Goal: Information Seeking & Learning: Understand process/instructions

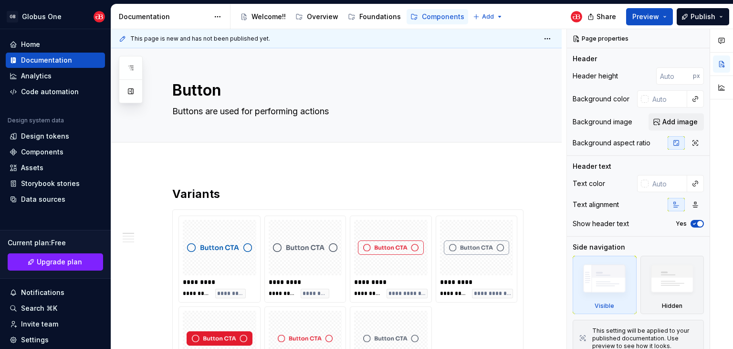
click at [128, 65] on icon "button" at bounding box center [131, 68] width 8 height 8
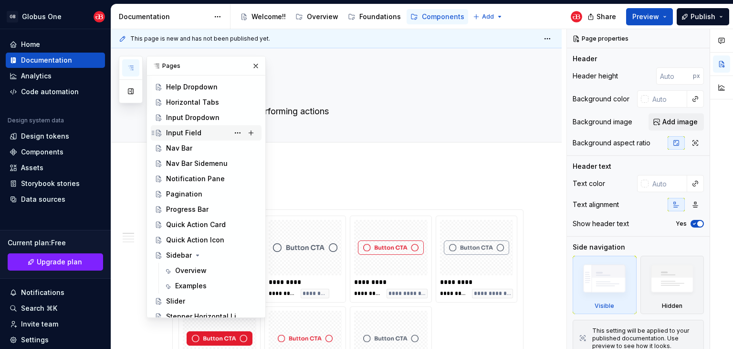
scroll to position [336, 0]
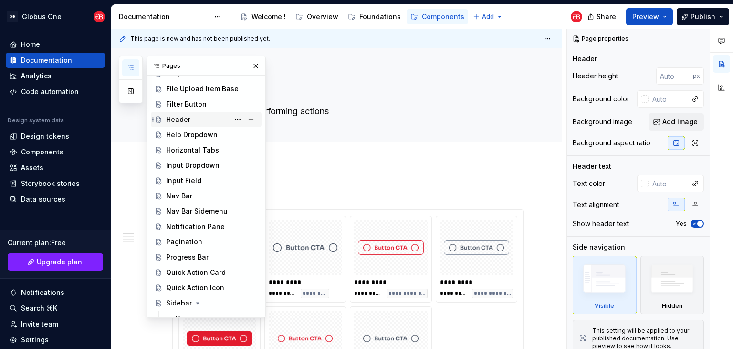
click at [189, 125] on div "Header" at bounding box center [212, 119] width 92 height 13
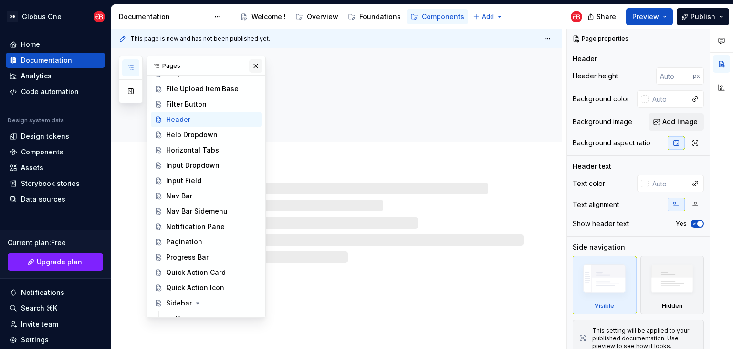
click at [249, 64] on button "button" at bounding box center [255, 65] width 13 height 13
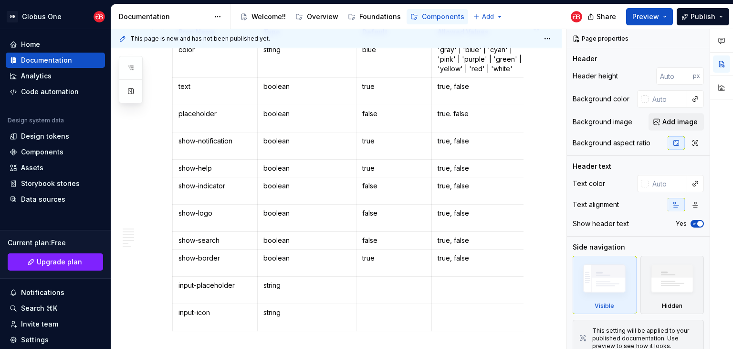
scroll to position [382, 0]
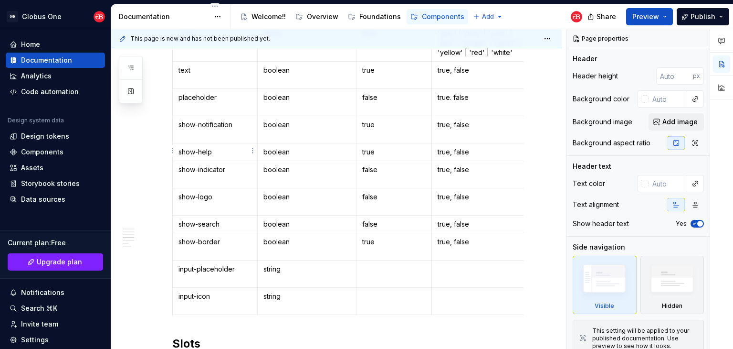
type textarea "*"
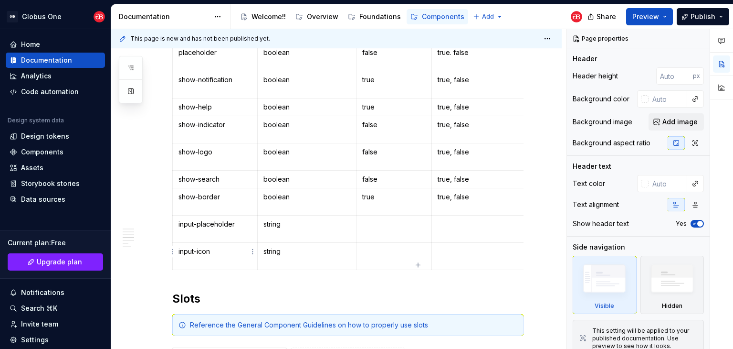
scroll to position [430, 0]
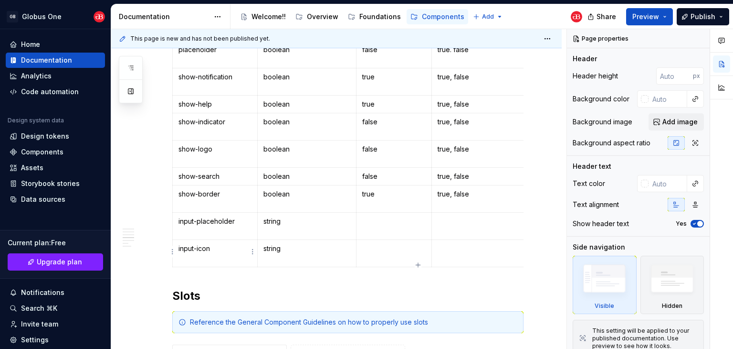
click at [174, 253] on html "GB Globus One Home Documentation Analytics Code automation Design system data D…" at bounding box center [366, 174] width 733 height 349
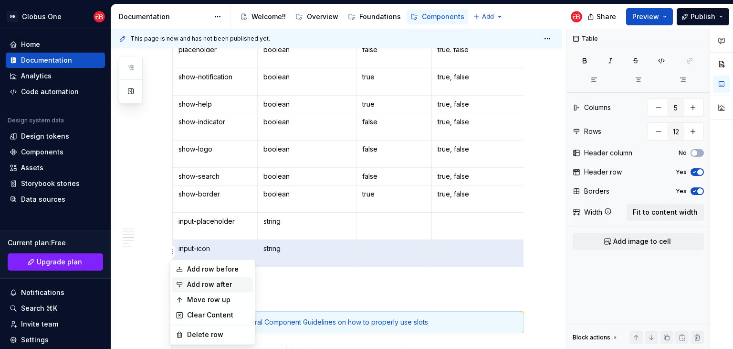
click at [205, 285] on div "Add row after" at bounding box center [218, 284] width 62 height 10
type input "13"
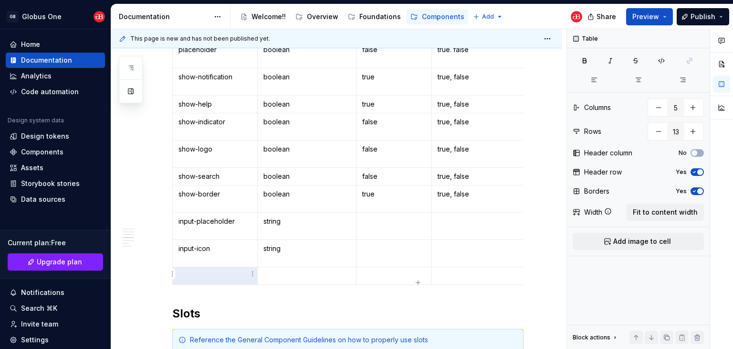
click at [208, 273] on p at bounding box center [215, 276] width 73 height 10
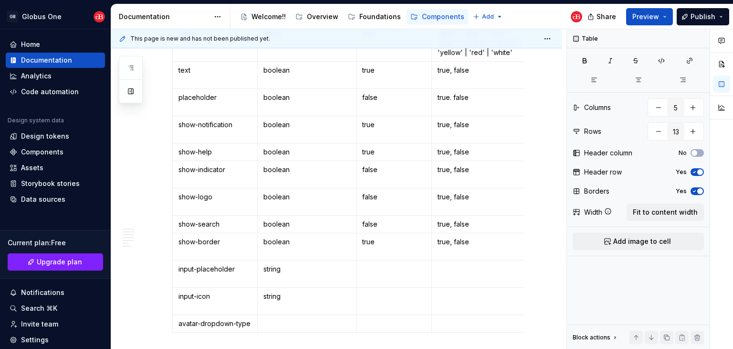
scroll to position [525, 0]
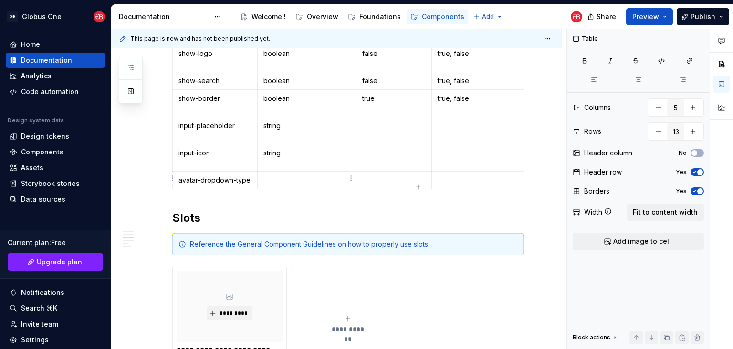
click at [294, 179] on p at bounding box center [307, 180] width 87 height 10
click at [376, 175] on p at bounding box center [394, 180] width 64 height 10
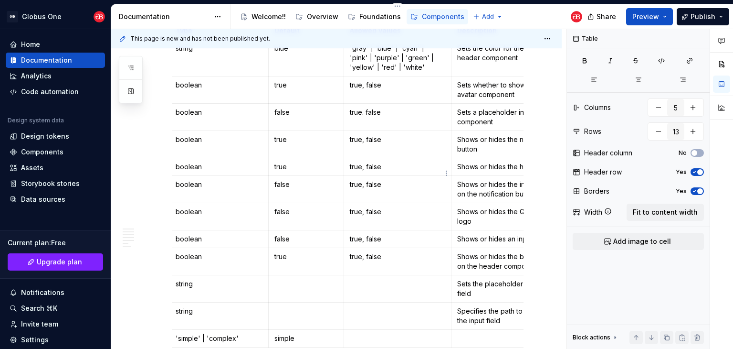
scroll to position [382, 0]
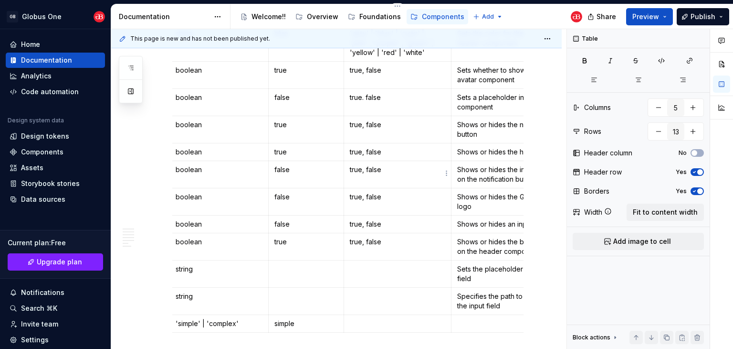
click at [375, 320] on p at bounding box center [398, 324] width 96 height 10
type textarea "*"
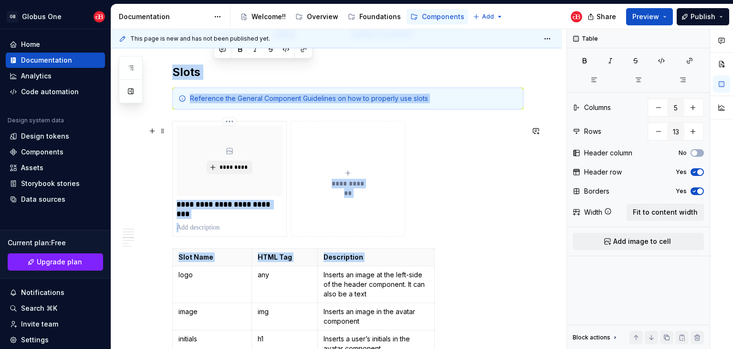
scroll to position [0, 41]
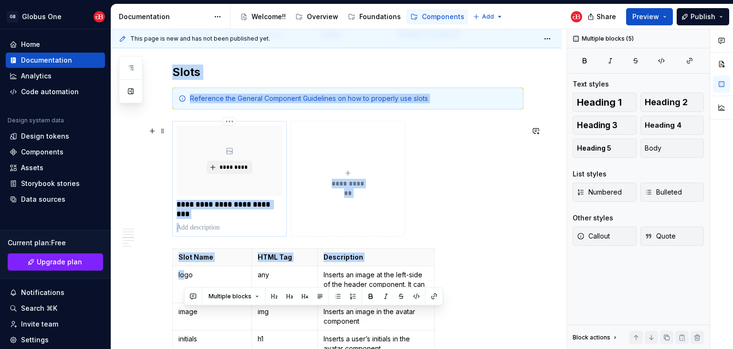
drag, startPoint x: 239, startPoint y: 321, endPoint x: 224, endPoint y: 144, distance: 177.8
click at [224, 144] on div "**********" at bounding box center [347, 193] width 351 height 1357
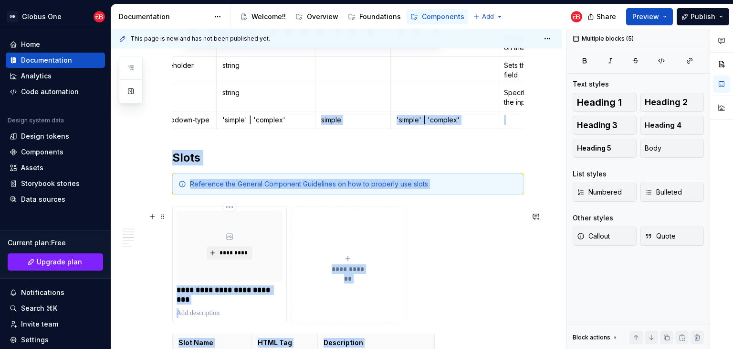
scroll to position [528, 0]
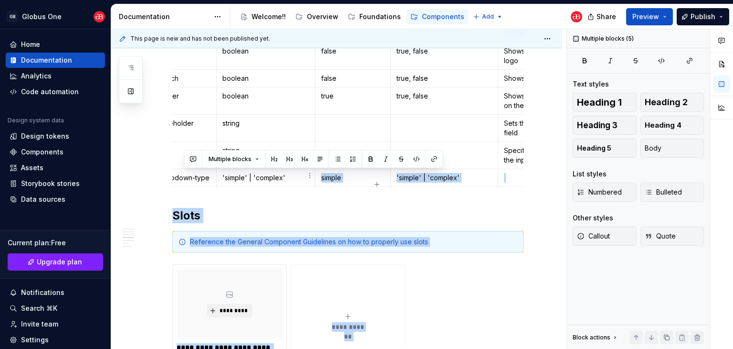
click at [289, 174] on p "'simple' | 'complex'" at bounding box center [266, 178] width 87 height 10
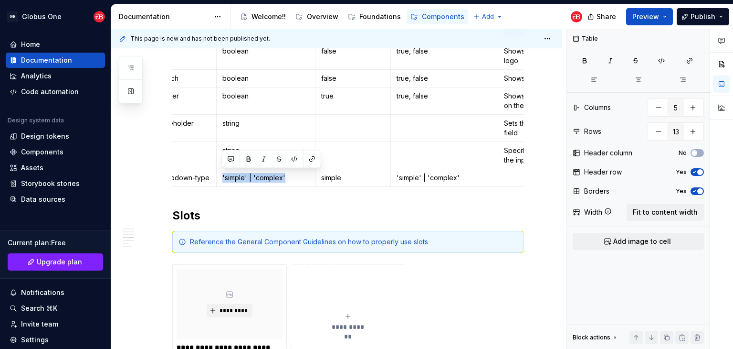
drag, startPoint x: 289, startPoint y: 174, endPoint x: 219, endPoint y: 167, distance: 70.1
click at [219, 169] on td "'simple' | 'complex'" at bounding box center [265, 178] width 99 height 18
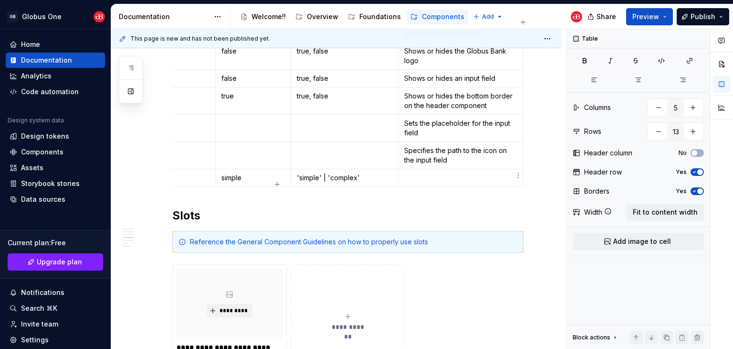
click at [436, 173] on p at bounding box center [460, 178] width 113 height 10
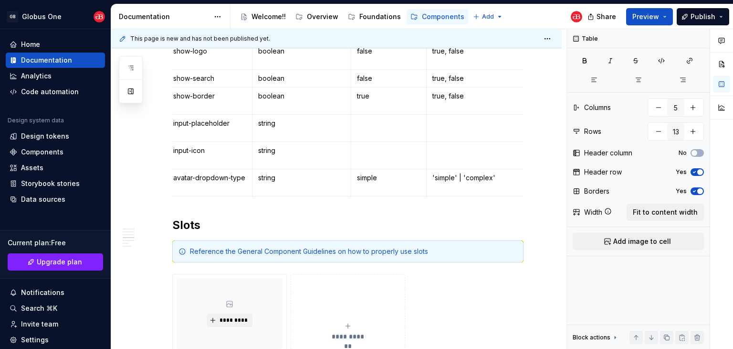
scroll to position [0, 0]
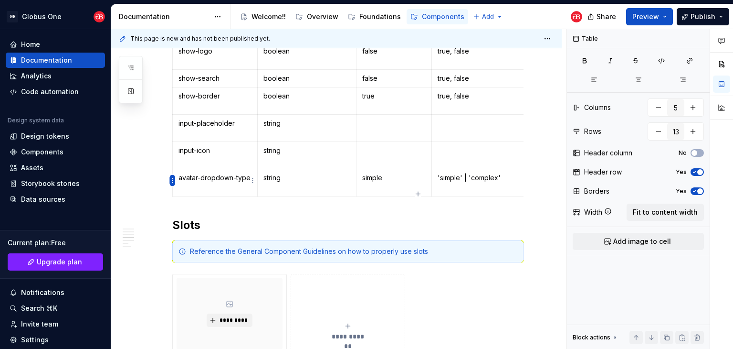
click at [173, 179] on html "GB Globus One Home Documentation Analytics Code automation Design system data D…" at bounding box center [366, 174] width 733 height 349
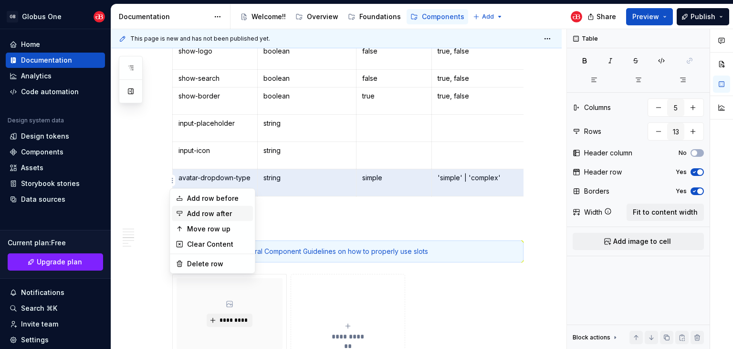
click at [213, 213] on div "Add row after" at bounding box center [218, 214] width 62 height 10
type input "14"
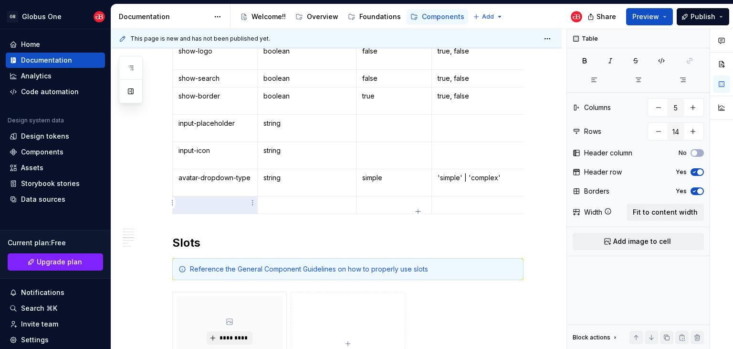
click at [203, 203] on p at bounding box center [215, 205] width 73 height 10
click at [303, 200] on p at bounding box center [307, 205] width 87 height 10
click at [291, 200] on p at bounding box center [307, 205] width 87 height 10
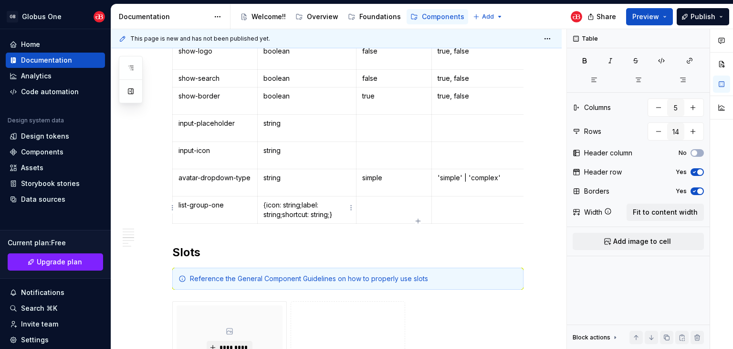
drag, startPoint x: 269, startPoint y: 201, endPoint x: 274, endPoint y: 207, distance: 7.5
click at [271, 201] on p "{ icon: string; label: string; shortcut: string; }" at bounding box center [307, 209] width 87 height 19
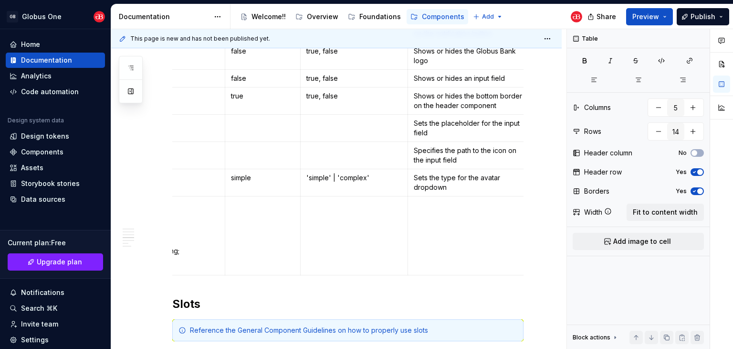
scroll to position [0, 141]
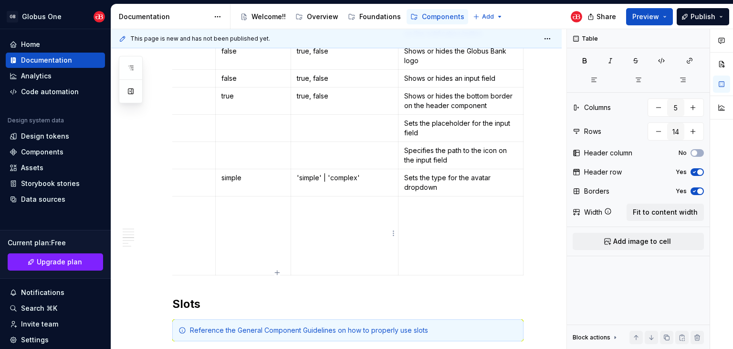
click at [350, 216] on td at bounding box center [344, 235] width 107 height 79
type textarea "*"
click at [326, 203] on p at bounding box center [345, 205] width 96 height 10
click at [305, 216] on p "{ label: 'View Profile', icon: 'assets/user.svg', shortcut: 'Ctrl K + P' }," at bounding box center [345, 229] width 96 height 29
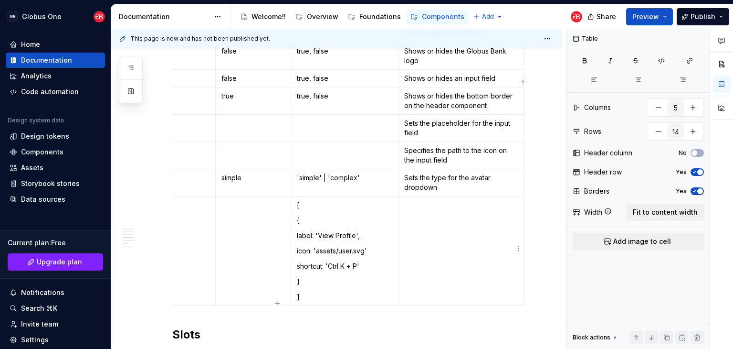
click at [443, 208] on td at bounding box center [461, 250] width 125 height 109
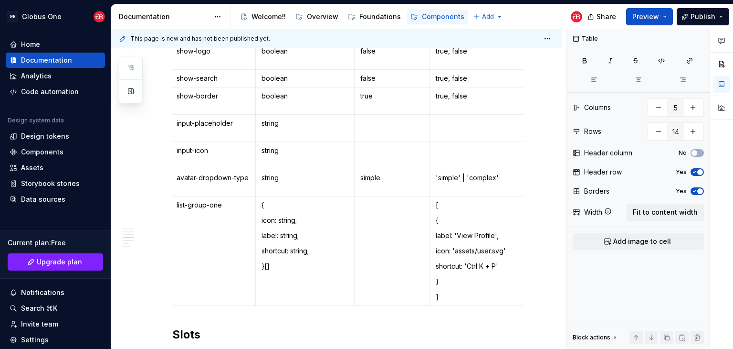
scroll to position [0, 0]
click at [172, 247] on html "GB Globus One Home Documentation Analytics Code automation Design system data D…" at bounding box center [366, 174] width 733 height 349
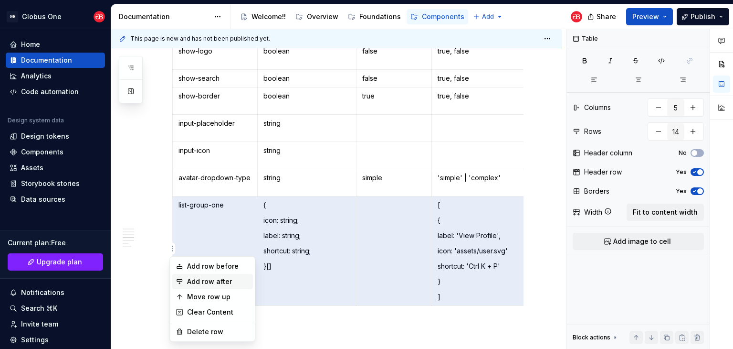
click at [206, 279] on div "Add row after" at bounding box center [218, 281] width 62 height 10
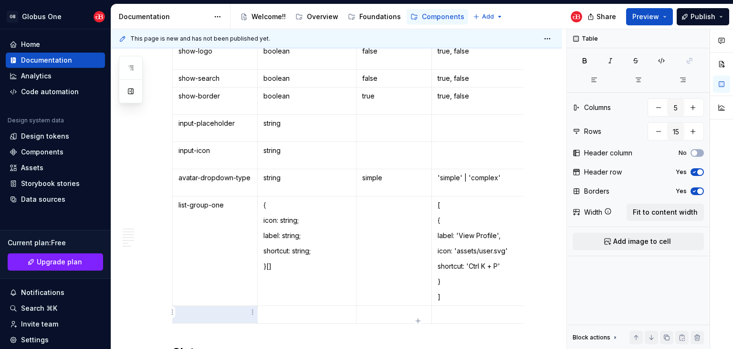
click at [201, 310] on p at bounding box center [215, 314] width 73 height 10
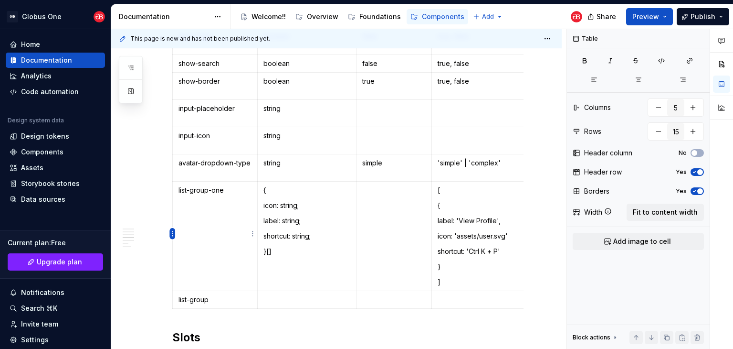
click at [170, 234] on html "GB Globus One Home Documentation Analytics Code automation Design system data D…" at bounding box center [366, 174] width 733 height 349
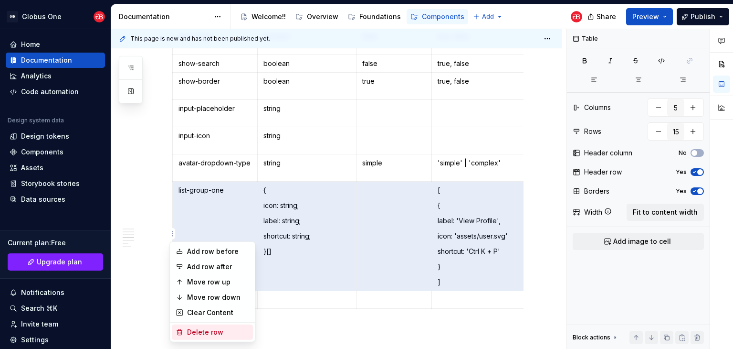
click at [193, 334] on div "Delete row" at bounding box center [218, 332] width 62 height 10
type input "14"
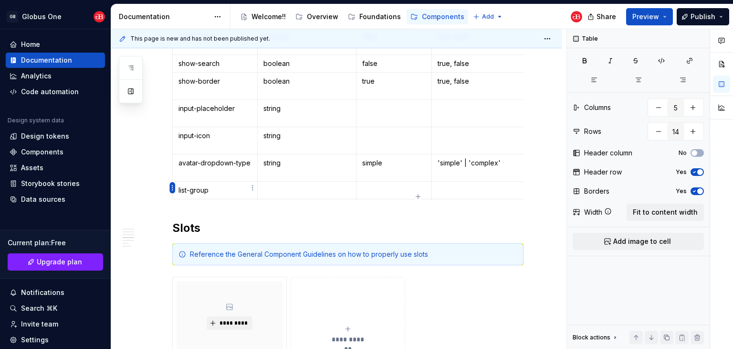
click at [170, 187] on html "GB Globus One Home Documentation Analytics Code automation Design system data D…" at bounding box center [366, 174] width 733 height 349
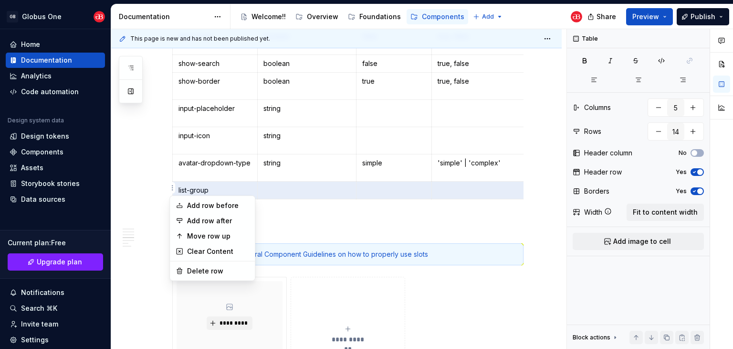
click at [199, 280] on div "Add row before Add row after Move row up Clear Content Delete row" at bounding box center [213, 237] width 86 height 85
click at [198, 274] on div "Delete row" at bounding box center [218, 271] width 62 height 10
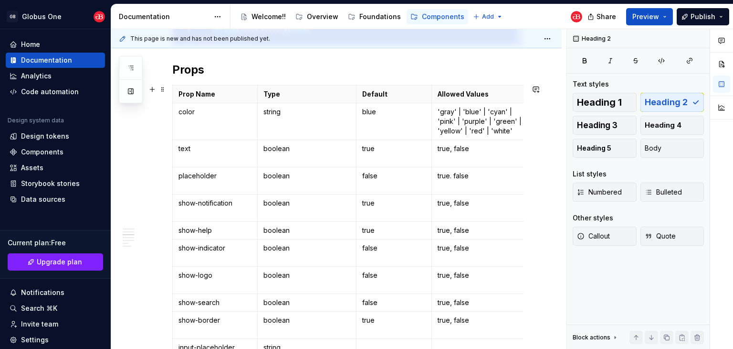
scroll to position [256, 0]
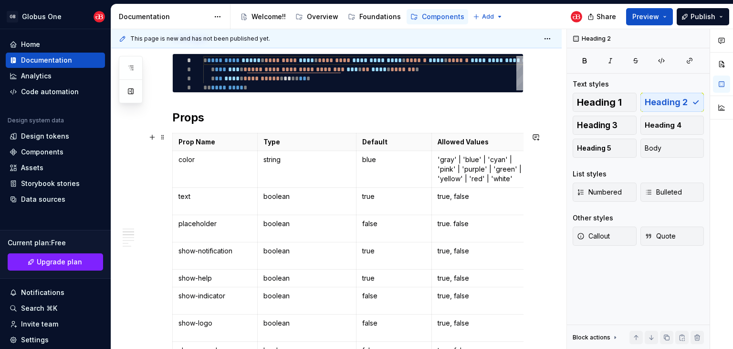
click at [152, 133] on button "button" at bounding box center [152, 136] width 13 height 13
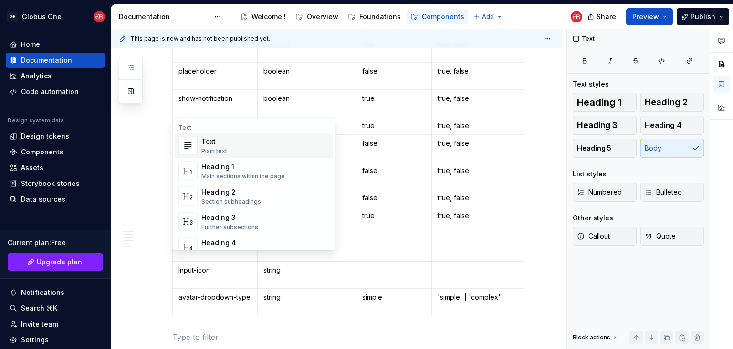
scroll to position [599, 0]
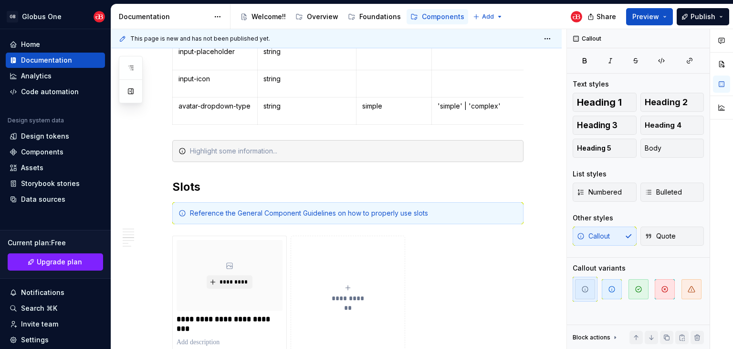
type textarea "*"
click at [359, 151] on div "For each dropdown in the header component" at bounding box center [354, 151] width 328 height 10
click at [172, 110] on html "GB Globus One Home Documentation Analytics Code automation Design system data D…" at bounding box center [366, 174] width 733 height 349
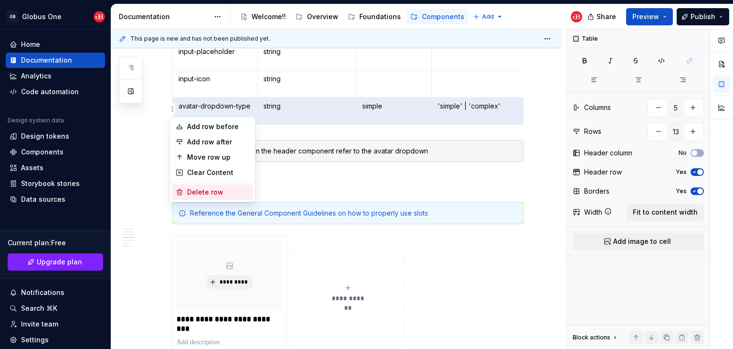
click at [209, 186] on div "Delete row" at bounding box center [212, 191] width 81 height 15
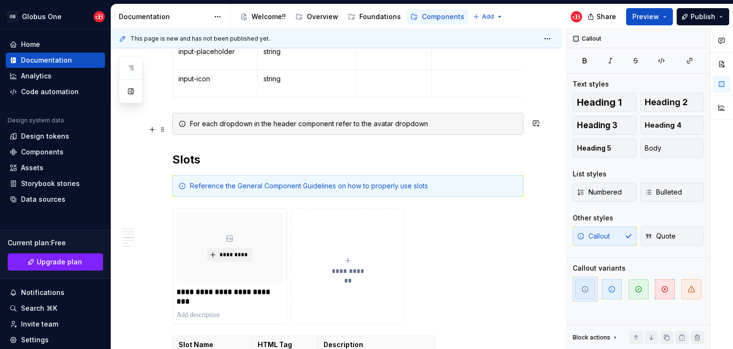
click at [452, 128] on div "For each dropdown in the header component refer to the avatar dropdown" at bounding box center [354, 124] width 328 height 10
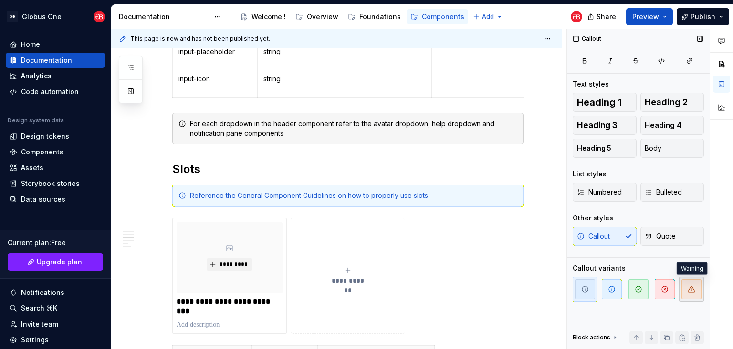
click at [693, 289] on icon "button" at bounding box center [692, 289] width 8 height 8
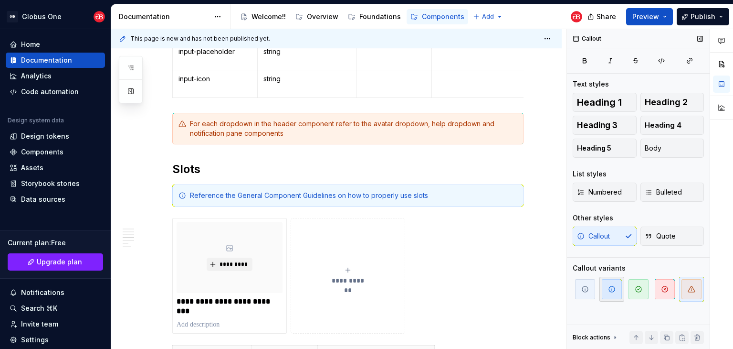
click at [613, 289] on icon "button" at bounding box center [612, 289] width 8 height 8
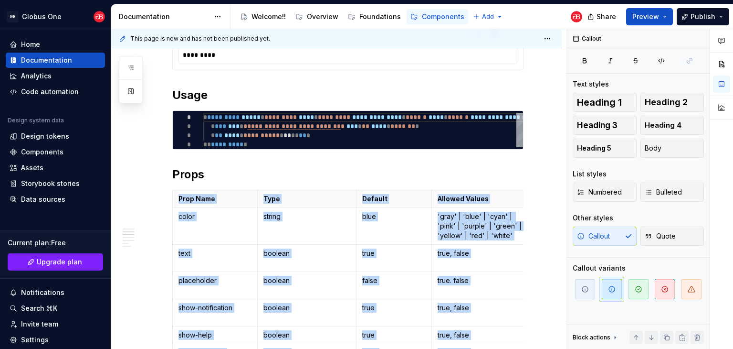
scroll to position [197, 0]
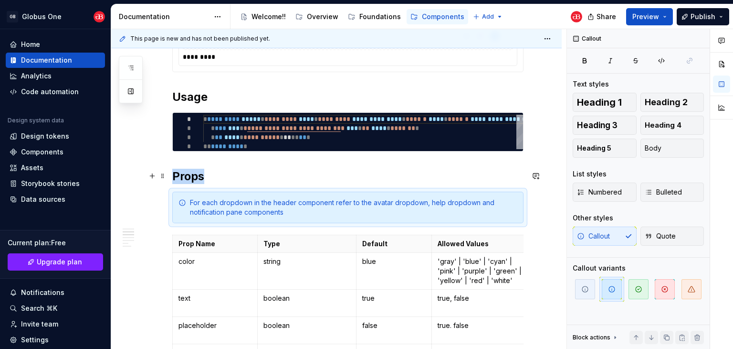
click at [231, 180] on h2 "Props" at bounding box center [347, 176] width 351 height 15
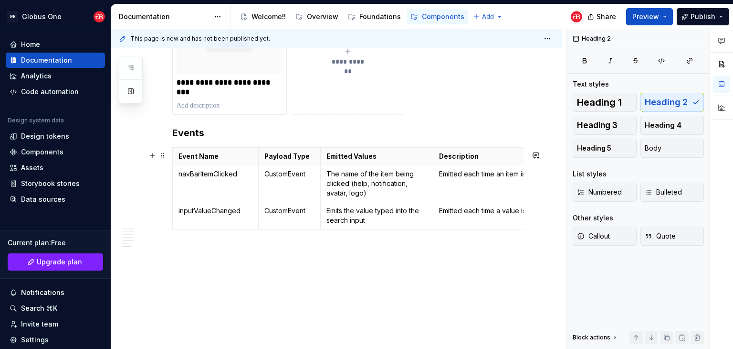
scroll to position [1346, 0]
click at [172, 172] on html "GB Globus One Home Documentation Analytics Code automation Design system data D…" at bounding box center [366, 174] width 733 height 349
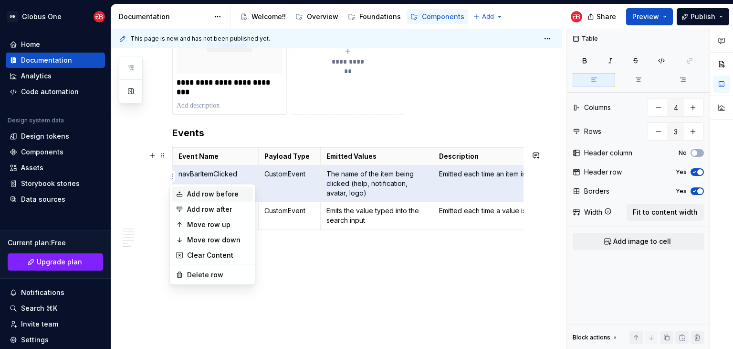
click at [191, 192] on div "Add row before" at bounding box center [218, 194] width 62 height 10
type input "4"
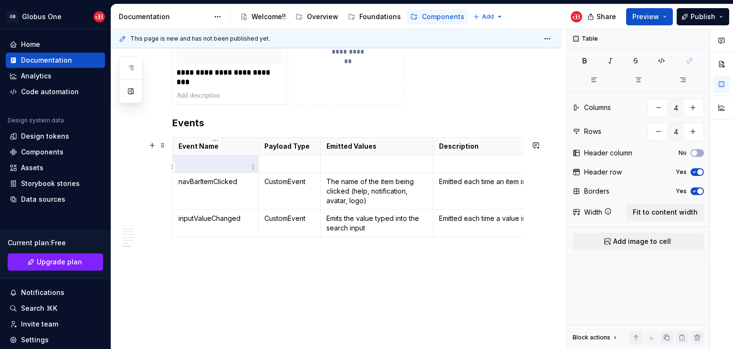
type textarea "*"
click at [210, 169] on p at bounding box center [216, 164] width 74 height 10
type input "3"
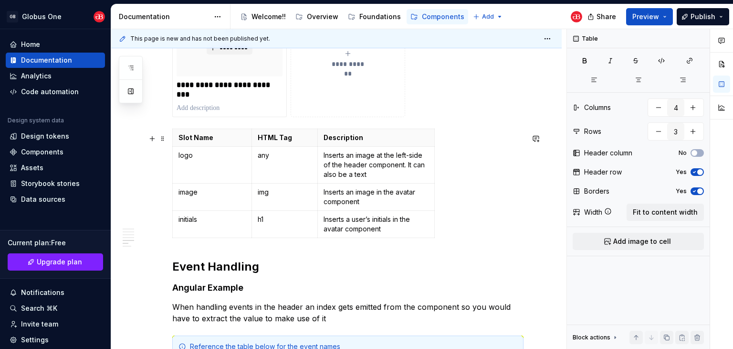
scroll to position [773, 0]
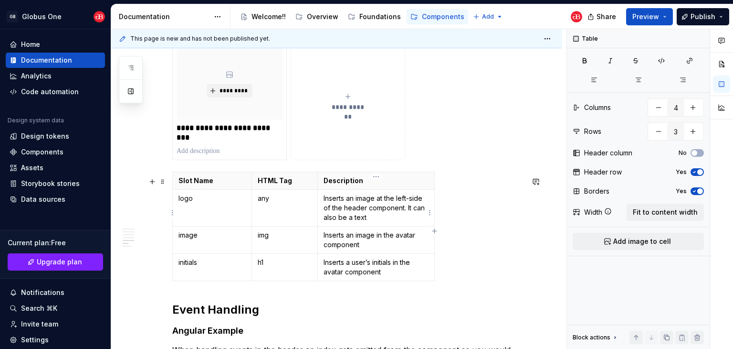
type textarea "*"
type input "3"
type input "4"
click at [365, 203] on p "Inserts an image at the left-side of the header component. It can also be a text" at bounding box center [376, 207] width 105 height 29
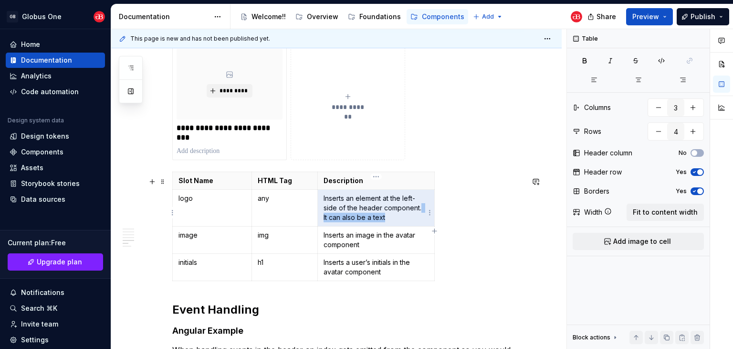
drag, startPoint x: 384, startPoint y: 222, endPoint x: 420, endPoint y: 211, distance: 37.9
click at [420, 211] on p "Inserts an element at the left-side of the header component. It can also be a t…" at bounding box center [376, 207] width 105 height 29
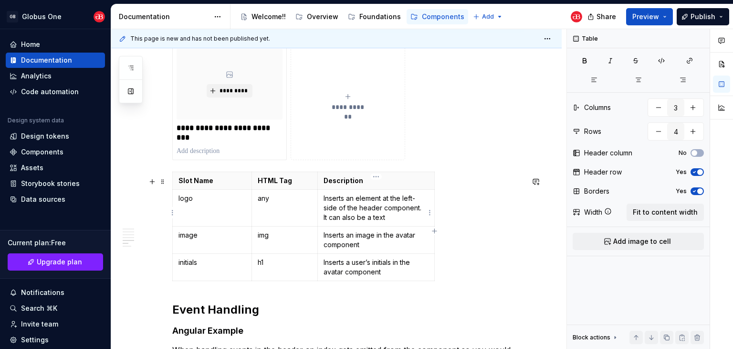
click at [389, 219] on p "Inserts an element at the left-side of the header component. It can also be a t…" at bounding box center [376, 207] width 105 height 29
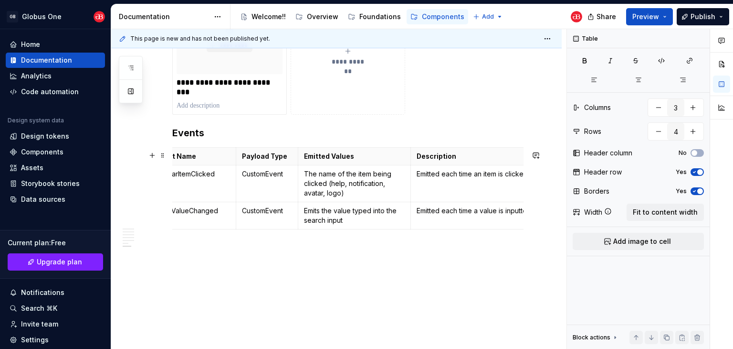
scroll to position [0, 0]
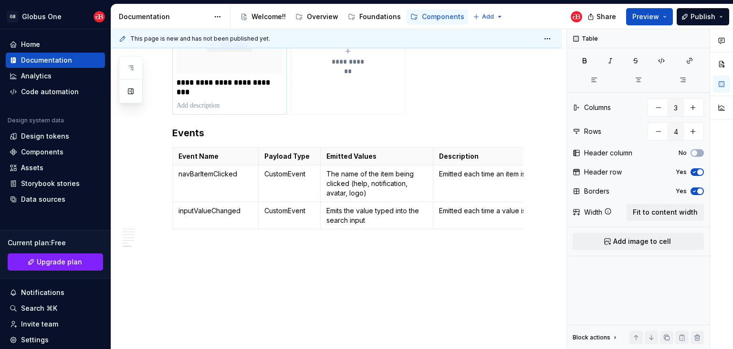
type textarea "*"
click at [174, 208] on html "GB Globus One Home Documentation Analytics Code automation Design system data D…" at bounding box center [366, 174] width 733 height 349
type input "4"
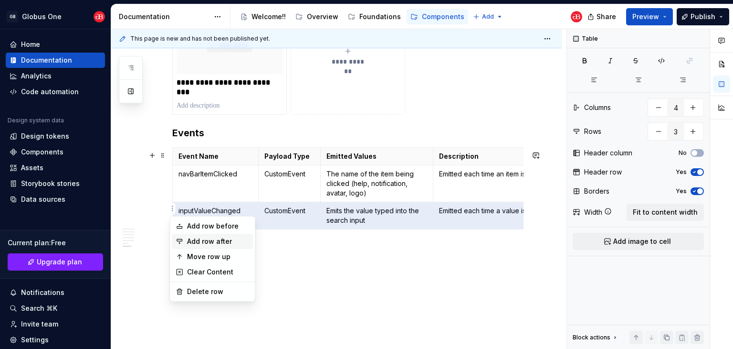
click at [210, 237] on div "Add row after" at bounding box center [218, 241] width 62 height 10
type input "4"
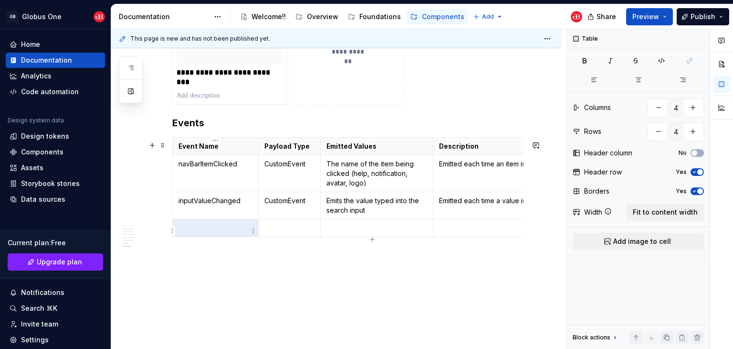
click at [209, 233] on p at bounding box center [216, 228] width 74 height 10
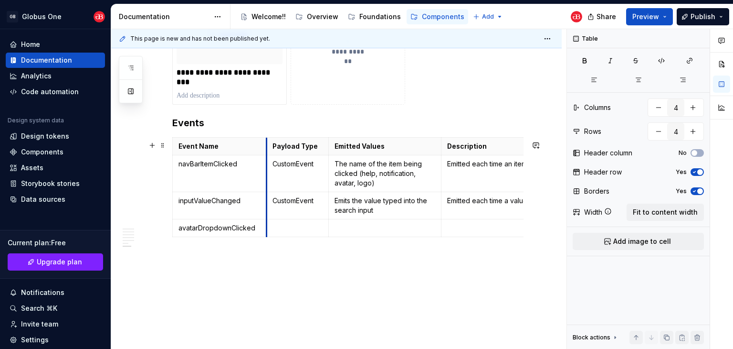
drag, startPoint x: 259, startPoint y: 186, endPoint x: 268, endPoint y: 190, distance: 9.8
click at [268, 189] on td "CustomEvent" at bounding box center [297, 173] width 62 height 37
click at [288, 205] on p "CustomEvent" at bounding box center [299, 201] width 50 height 10
copy p "CustomEvent"
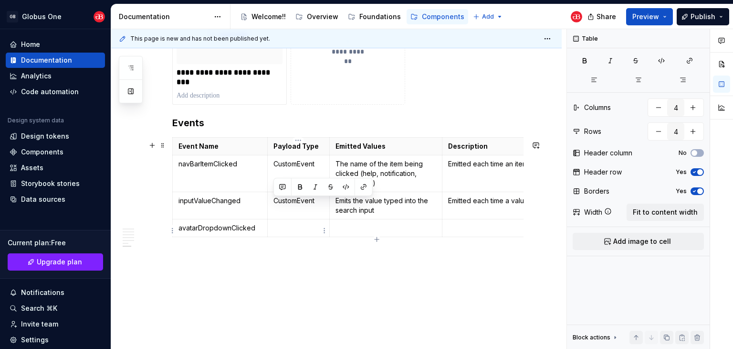
click at [298, 233] on p at bounding box center [299, 228] width 50 height 10
click at [130, 72] on button "button" at bounding box center [130, 67] width 17 height 17
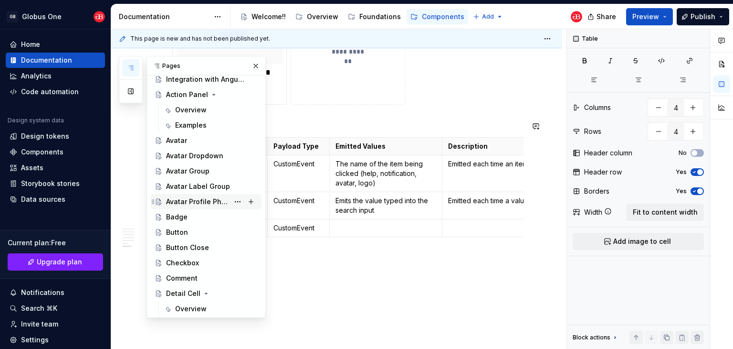
scroll to position [2, 0]
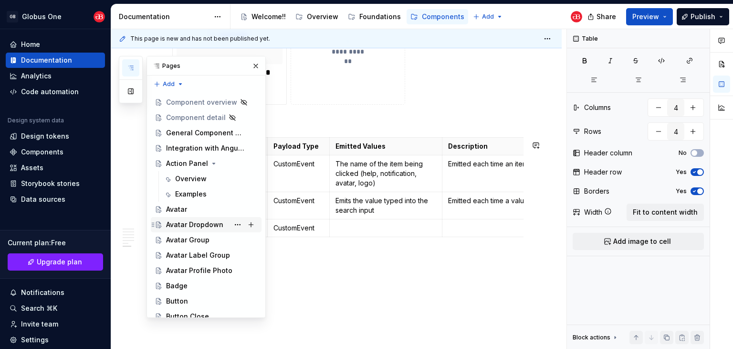
click at [187, 220] on div "Avatar Dropdown" at bounding box center [194, 225] width 57 height 10
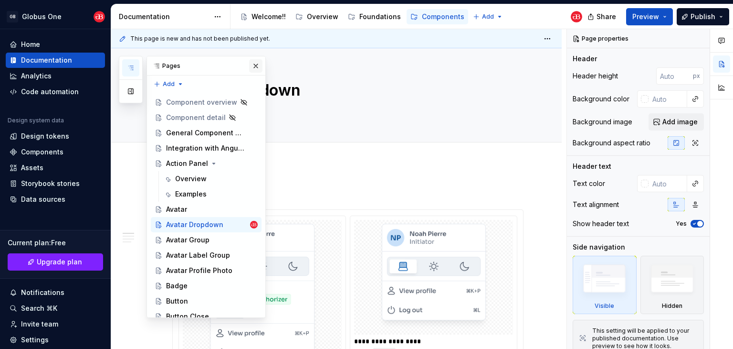
click at [252, 64] on button "button" at bounding box center [255, 65] width 13 height 13
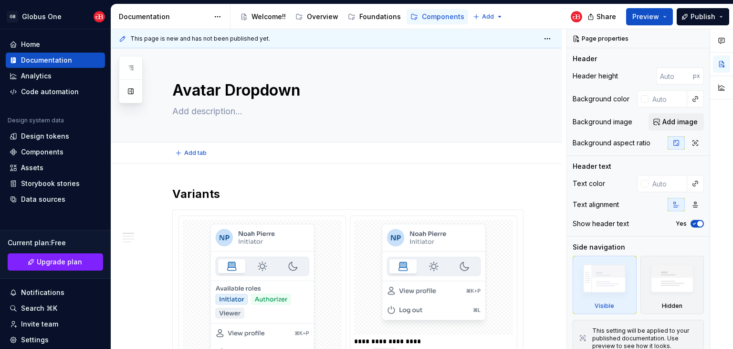
type textarea "*"
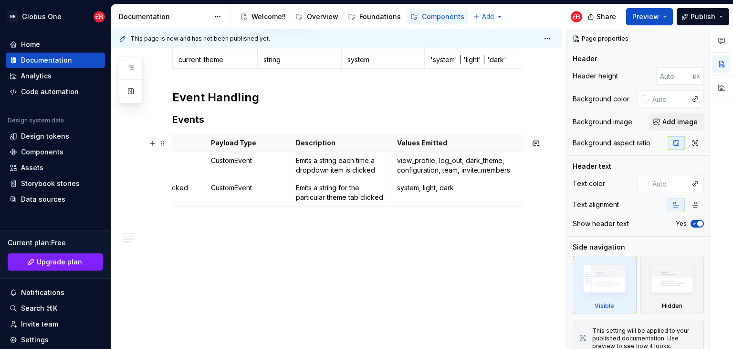
scroll to position [0, 58]
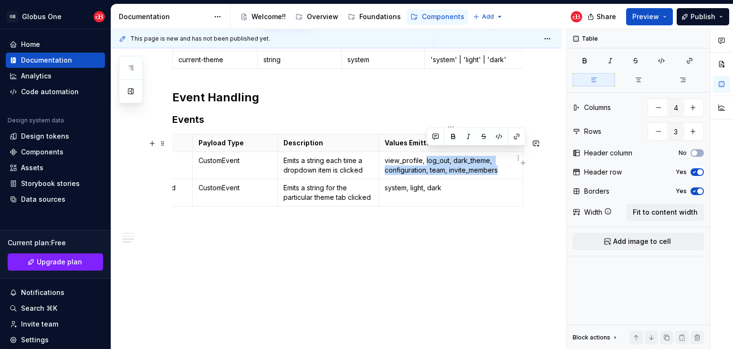
drag, startPoint x: 450, startPoint y: 154, endPoint x: 426, endPoint y: 153, distance: 23.9
click at [426, 156] on p "view_profile, log_out, dark_theme, configuration, team, invite_members" at bounding box center [451, 165] width 133 height 19
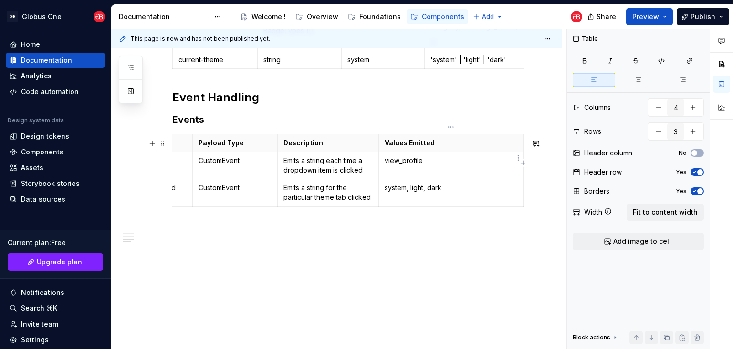
click at [386, 156] on p "view_profile" at bounding box center [451, 161] width 133 height 10
click at [473, 156] on p "The label of the item clicked gets emitted e.g view_profile" at bounding box center [451, 165] width 133 height 19
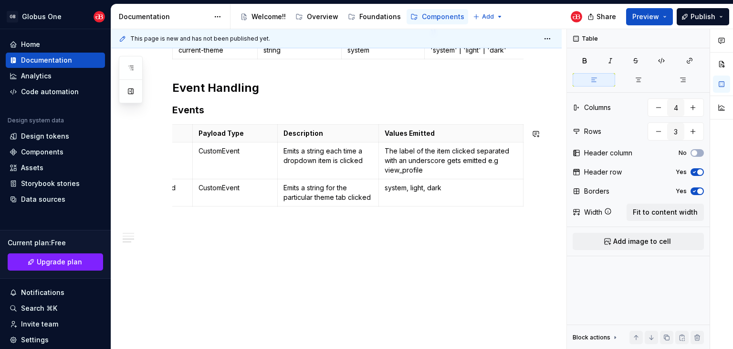
click at [474, 169] on p "The label of the item clicked separated with an underscore gets emitted e.g vie…" at bounding box center [451, 160] width 133 height 29
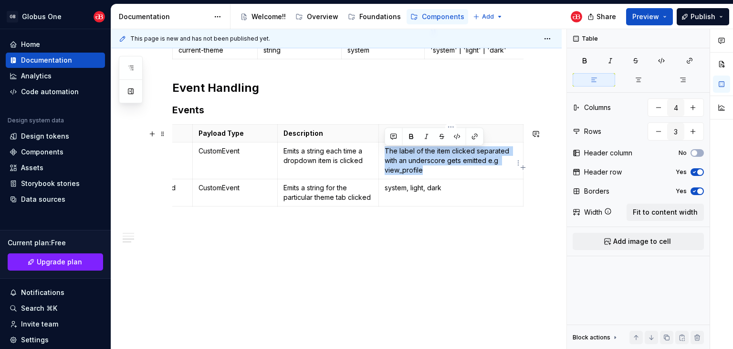
copy p "The label of the item clicked separated with an underscore gets emitted e.g vie…"
click at [458, 172] on p "The label of the item clicked separated with an underscore gets emitted e.g vie…" at bounding box center [451, 160] width 133 height 29
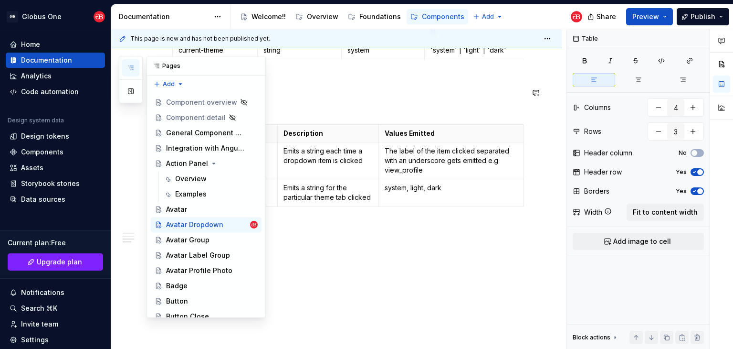
click at [135, 73] on button "button" at bounding box center [130, 67] width 17 height 17
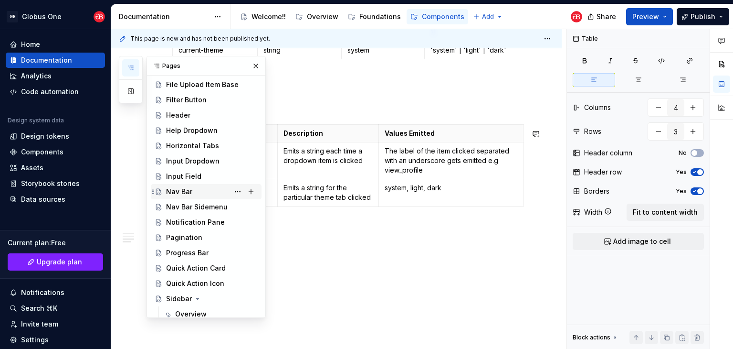
scroll to position [336, 0]
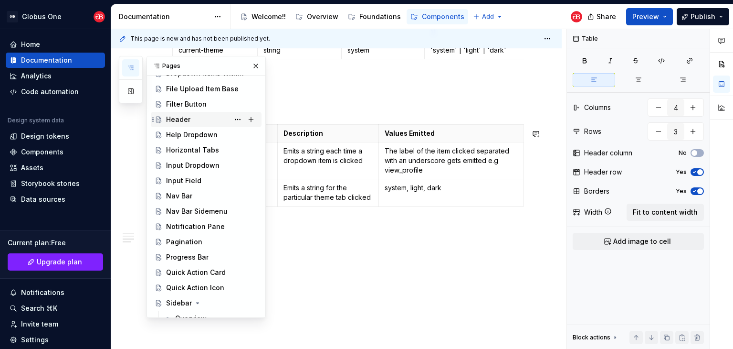
click at [195, 122] on div "Header" at bounding box center [212, 119] width 92 height 13
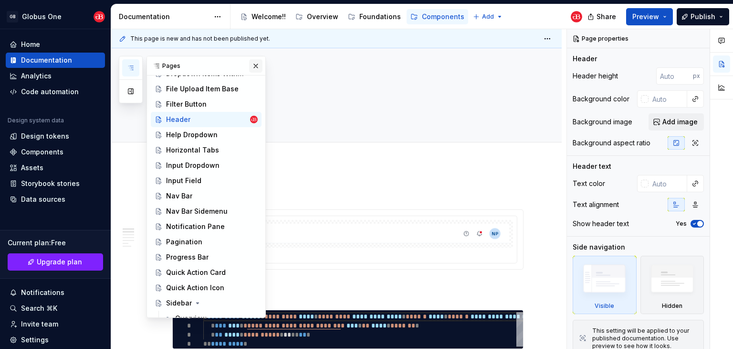
click at [249, 66] on button "button" at bounding box center [255, 65] width 13 height 13
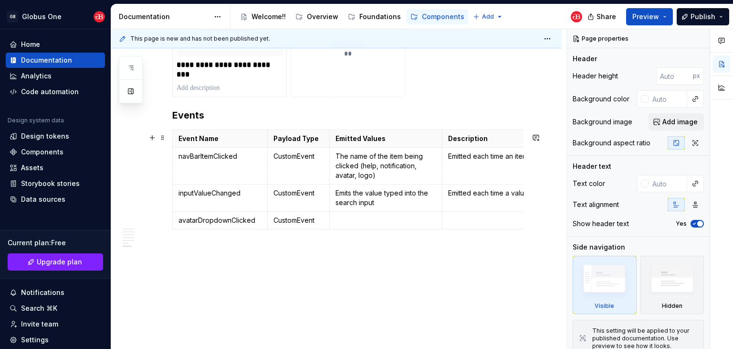
scroll to position [0, 18]
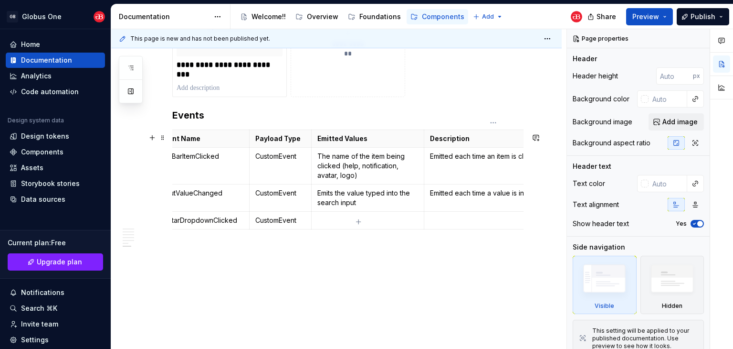
click at [447, 216] on p at bounding box center [493, 220] width 127 height 10
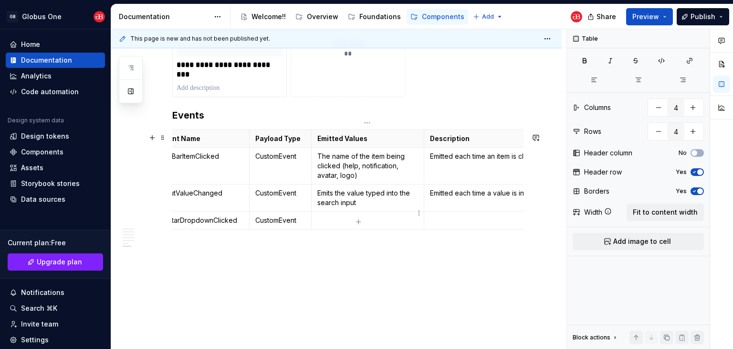
click at [355, 215] on p at bounding box center [368, 220] width 101 height 10
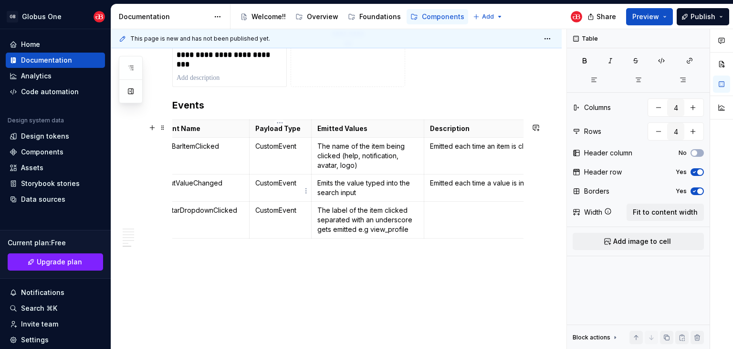
type textarea "*"
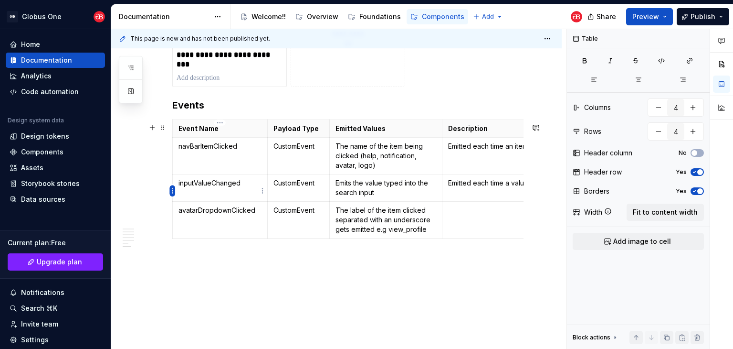
click at [171, 191] on html "GB Globus One Home Documentation Analytics Code automation Design system data D…" at bounding box center [366, 174] width 733 height 349
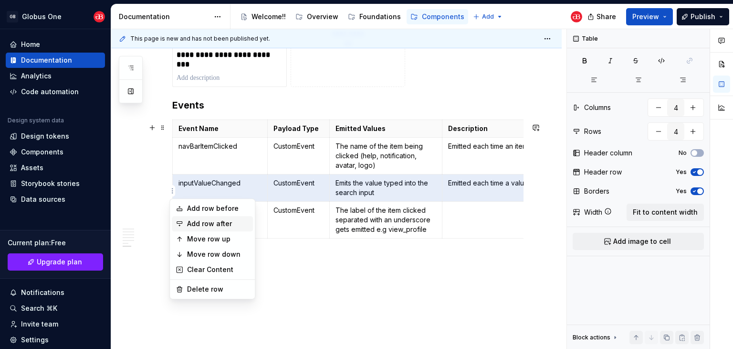
click at [216, 222] on div "Add row after" at bounding box center [218, 224] width 62 height 10
type input "5"
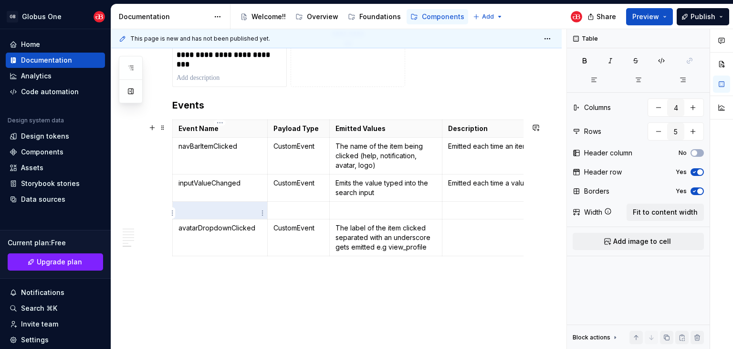
click at [227, 213] on p at bounding box center [220, 210] width 83 height 10
click at [287, 188] on p "CustomEvent" at bounding box center [299, 183] width 50 height 10
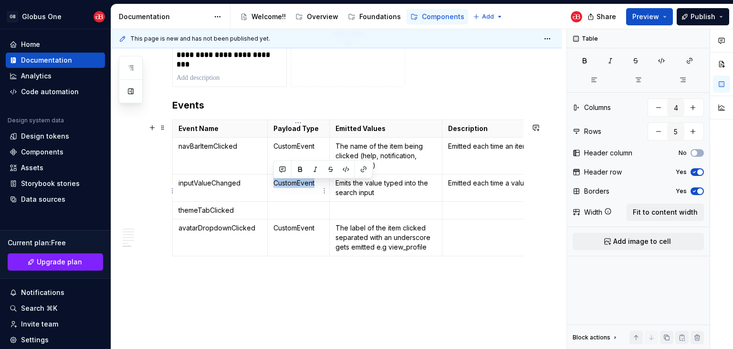
click at [287, 188] on p "CustomEvent" at bounding box center [299, 183] width 50 height 10
copy p "CustomEvent"
click at [284, 209] on p at bounding box center [299, 210] width 50 height 10
click at [359, 215] on p at bounding box center [386, 210] width 101 height 10
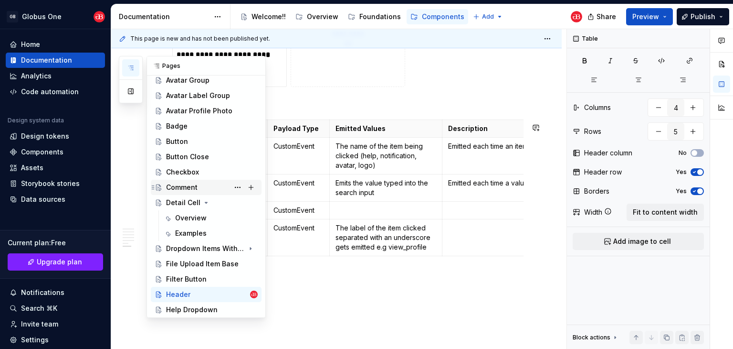
scroll to position [114, 0]
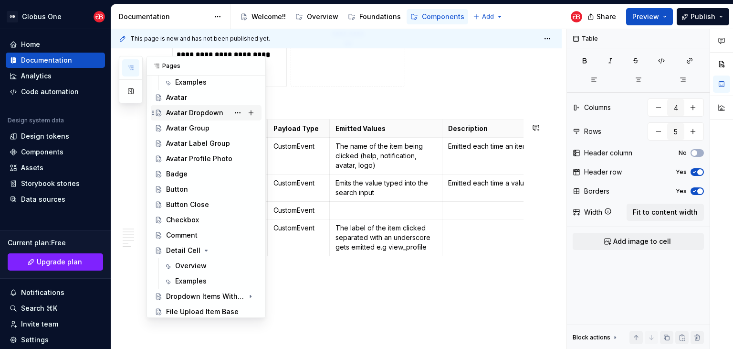
click at [205, 114] on div "Avatar Dropdown" at bounding box center [194, 113] width 57 height 10
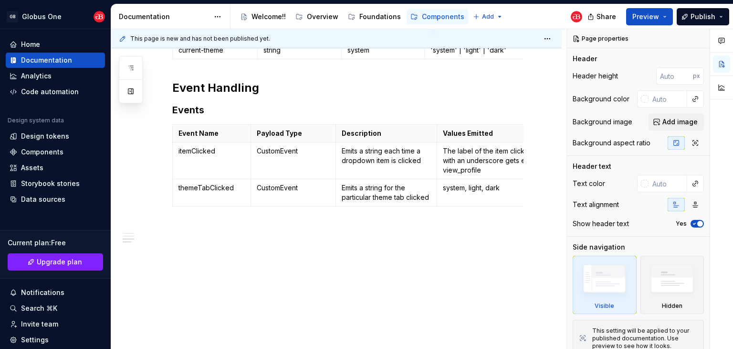
scroll to position [1228, 0]
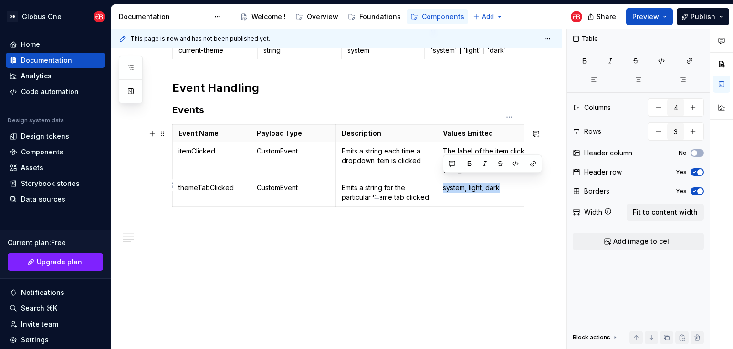
drag, startPoint x: 502, startPoint y: 180, endPoint x: 443, endPoint y: 181, distance: 59.7
click at [443, 181] on td "system, light, dark" at bounding box center [509, 192] width 145 height 27
copy p "system, light, dark"
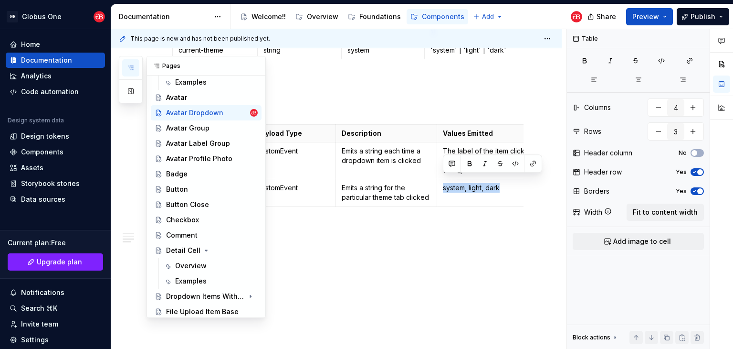
click at [131, 63] on button "button" at bounding box center [130, 67] width 17 height 17
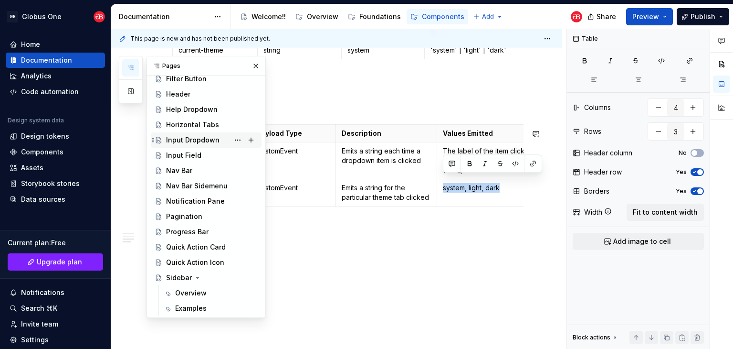
scroll to position [352, 0]
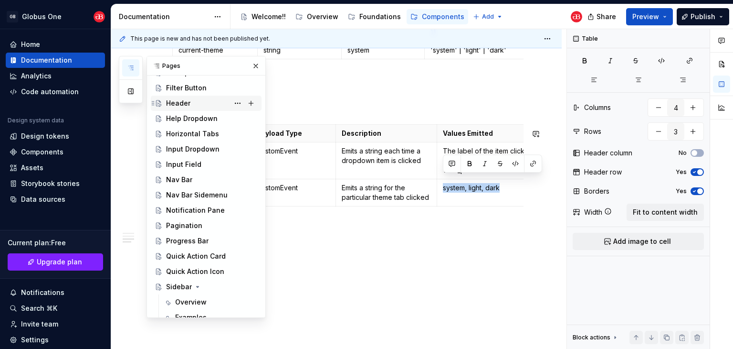
click at [191, 106] on div "Header" at bounding box center [212, 102] width 92 height 13
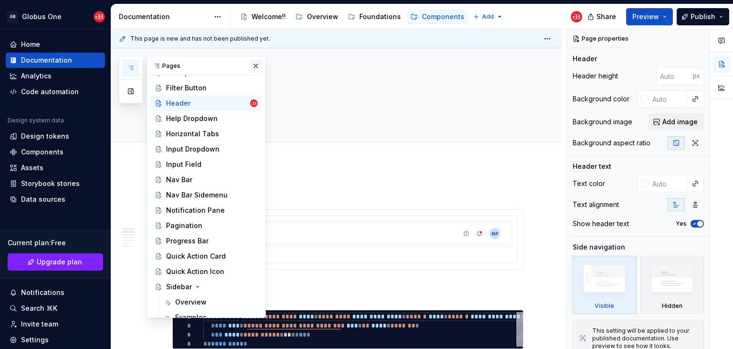
click at [249, 67] on button "button" at bounding box center [255, 65] width 13 height 13
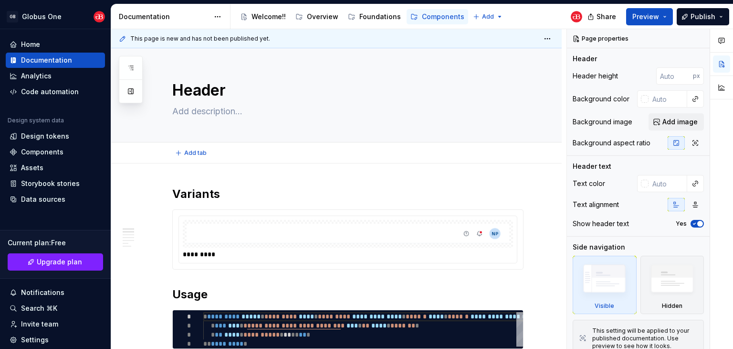
type textarea "*"
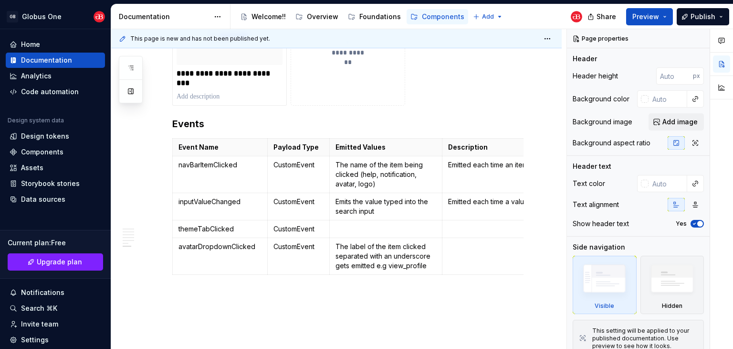
scroll to position [1391, 0]
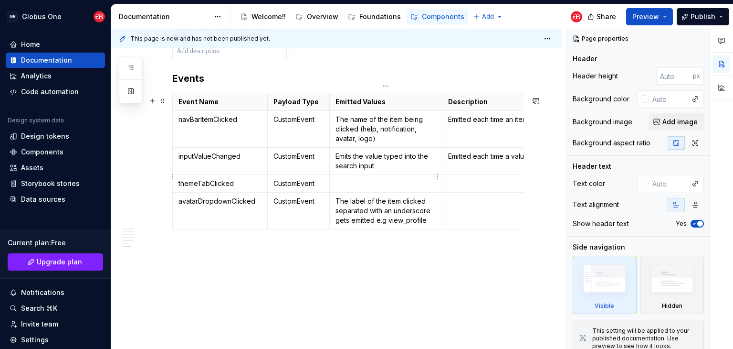
click at [368, 179] on p at bounding box center [386, 184] width 101 height 10
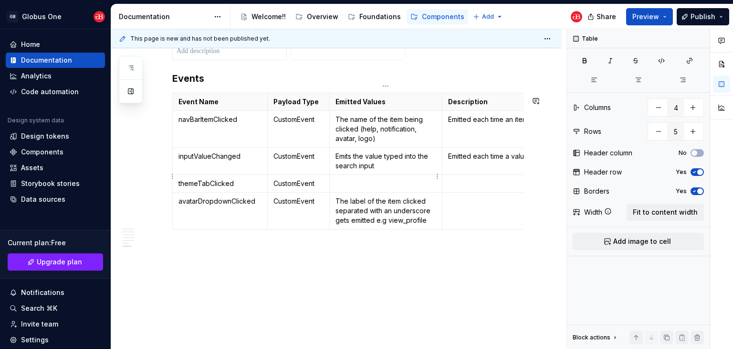
paste div
click at [474, 179] on p at bounding box center [511, 184] width 127 height 10
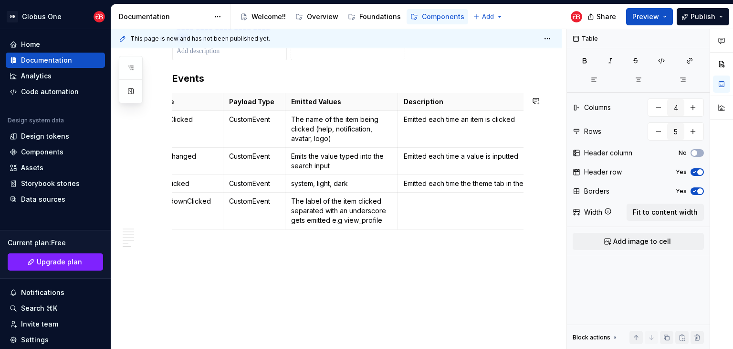
scroll to position [0, 48]
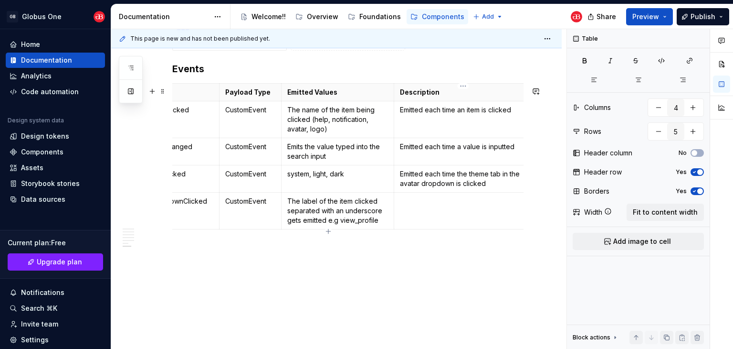
click at [464, 206] on p at bounding box center [463, 201] width 127 height 10
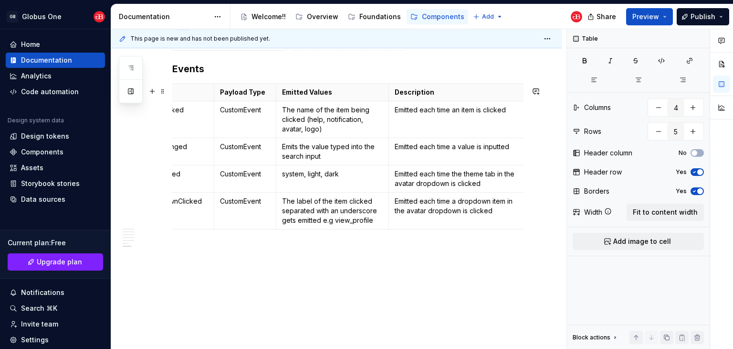
scroll to position [0, 0]
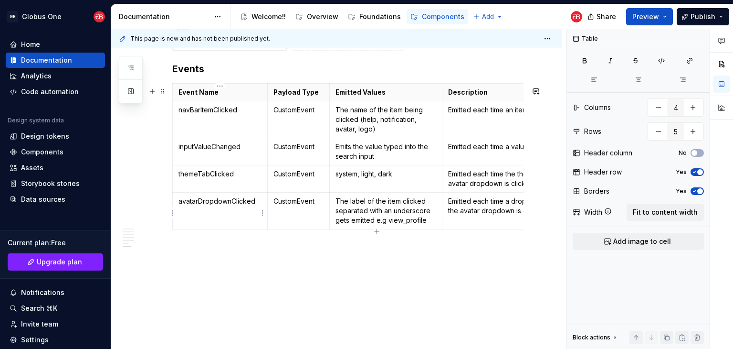
click at [226, 204] on p "avatarDropdownClicked" at bounding box center [220, 201] width 83 height 10
click at [309, 212] on td "CustomEvent" at bounding box center [298, 210] width 62 height 37
type textarea "*"
click at [173, 214] on html "GB Globus One Home Documentation Analytics Code automation Design system data D…" at bounding box center [366, 174] width 733 height 349
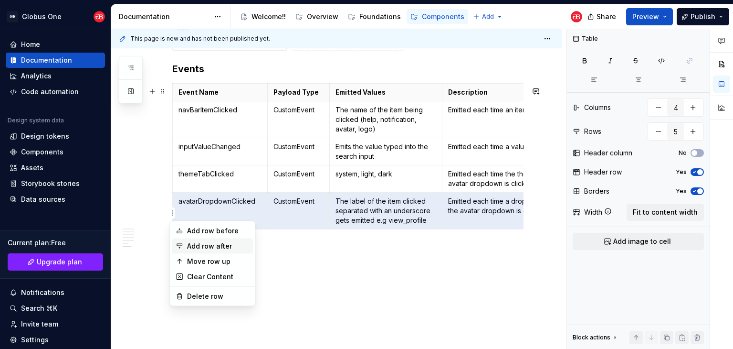
click at [206, 242] on div "Add row after" at bounding box center [218, 246] width 62 height 10
type input "6"
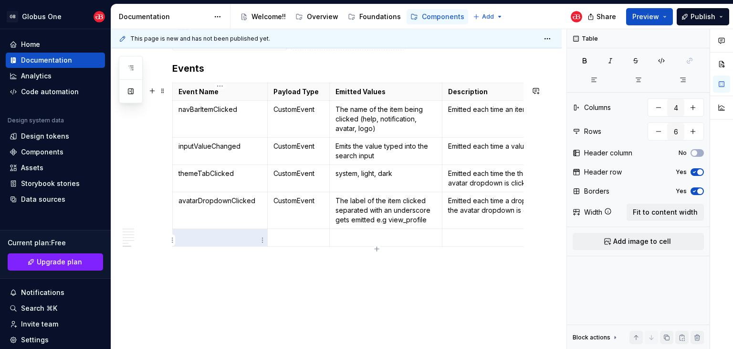
click at [215, 242] on p at bounding box center [220, 238] width 83 height 10
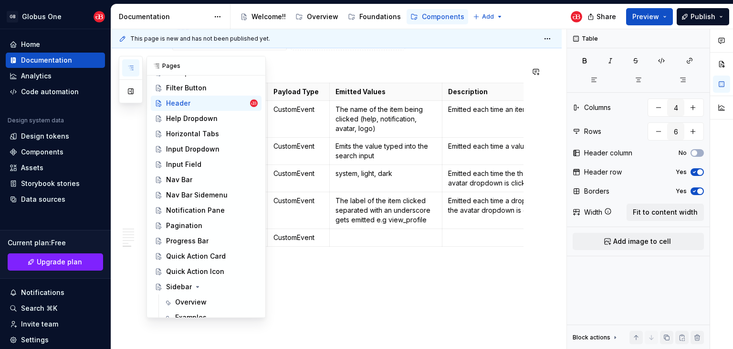
click at [134, 71] on button "button" at bounding box center [130, 67] width 17 height 17
click at [200, 119] on div "Help Dropdown" at bounding box center [192, 119] width 52 height 10
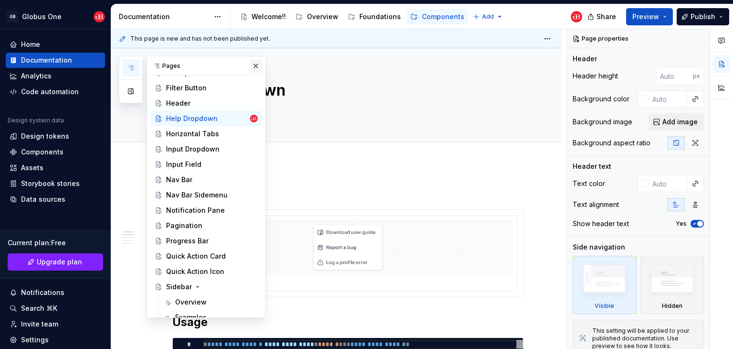
click at [254, 68] on button "button" at bounding box center [255, 65] width 13 height 13
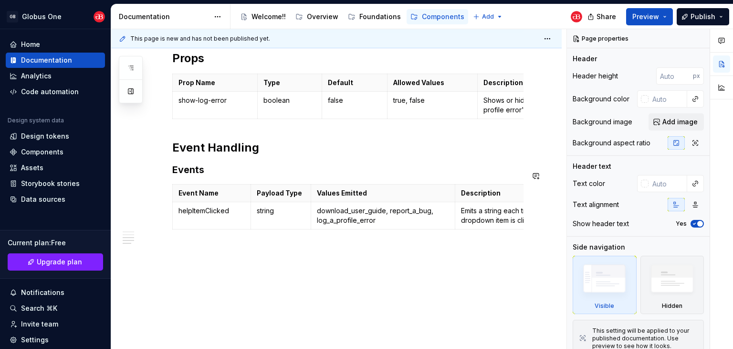
scroll to position [363, 0]
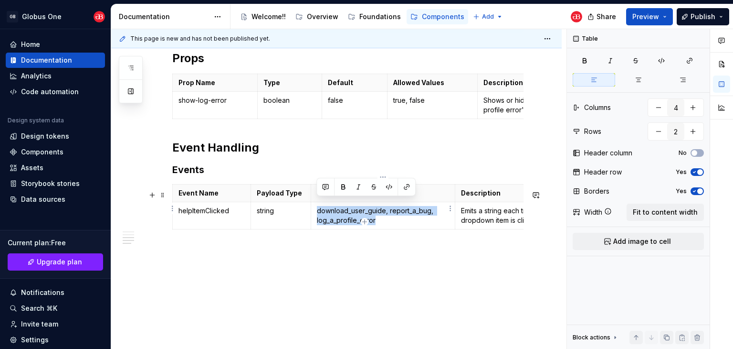
drag, startPoint x: 383, startPoint y: 215, endPoint x: 318, endPoint y: 203, distance: 66.9
click at [318, 206] on p "download_user_guide, report_a_bug, log_a_profile_error" at bounding box center [383, 215] width 133 height 19
copy p "download_user_guide, report_a_bug, log_a_profile_error"
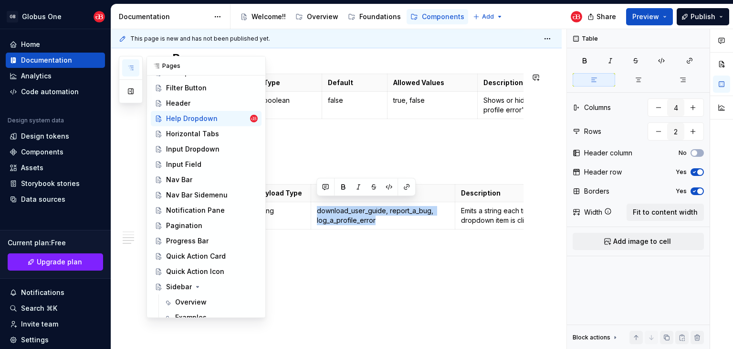
click at [130, 61] on button "button" at bounding box center [130, 67] width 17 height 17
click at [187, 102] on div "Header" at bounding box center [178, 103] width 24 height 10
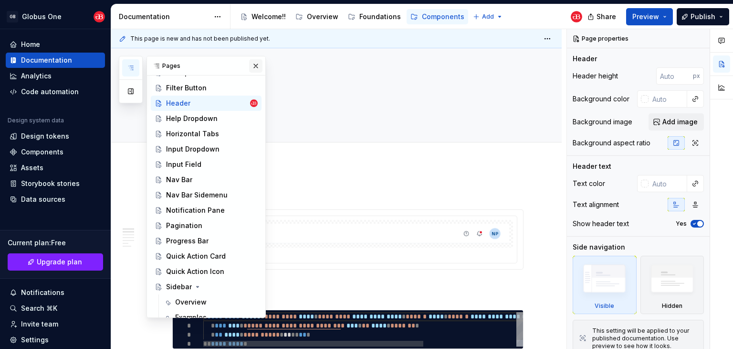
click at [253, 64] on button "button" at bounding box center [255, 65] width 13 height 13
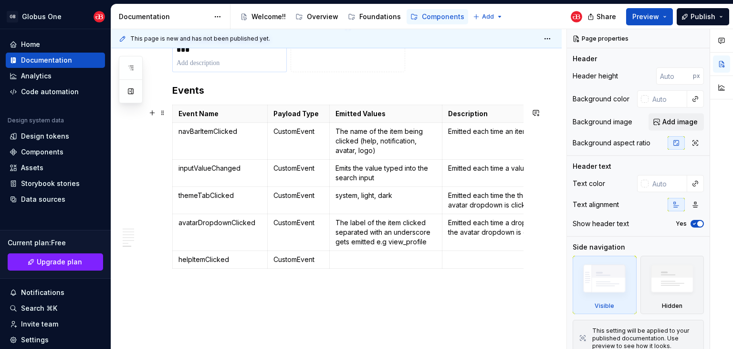
scroll to position [1417, 0]
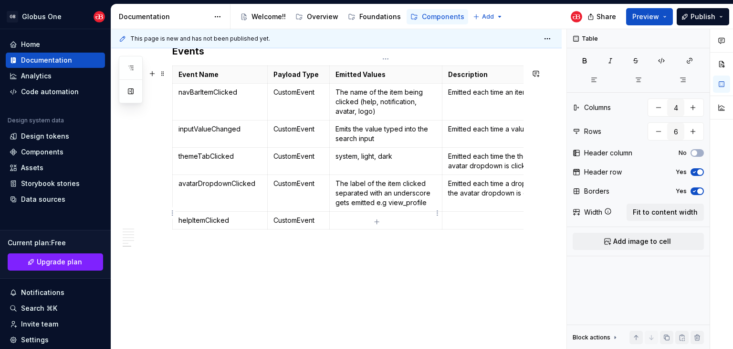
click at [372, 215] on p at bounding box center [386, 220] width 101 height 10
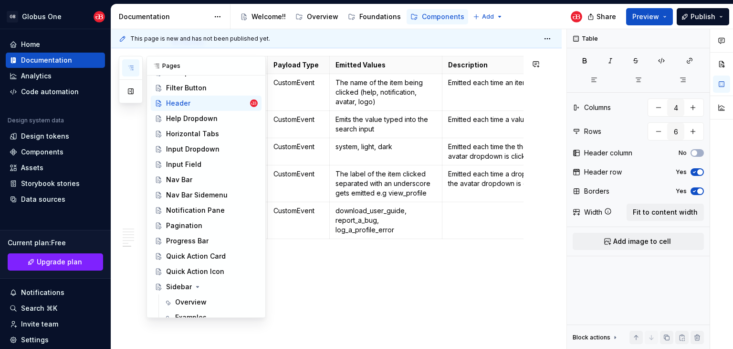
click at [132, 62] on button "button" at bounding box center [130, 67] width 17 height 17
drag, startPoint x: 188, startPoint y: 119, endPoint x: 144, endPoint y: 140, distance: 48.5
click at [188, 119] on div "Help Dropdown" at bounding box center [192, 119] width 52 height 10
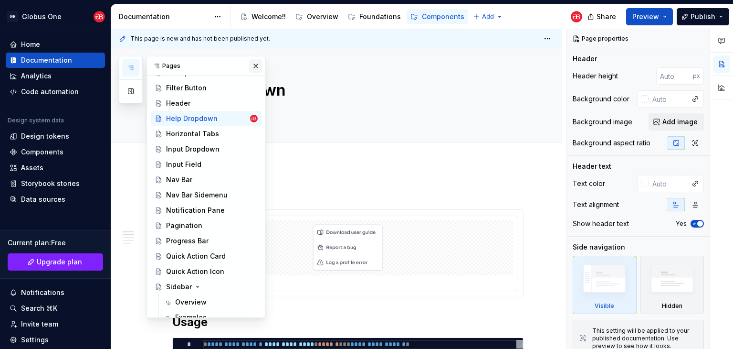
click at [251, 63] on button "button" at bounding box center [255, 65] width 13 height 13
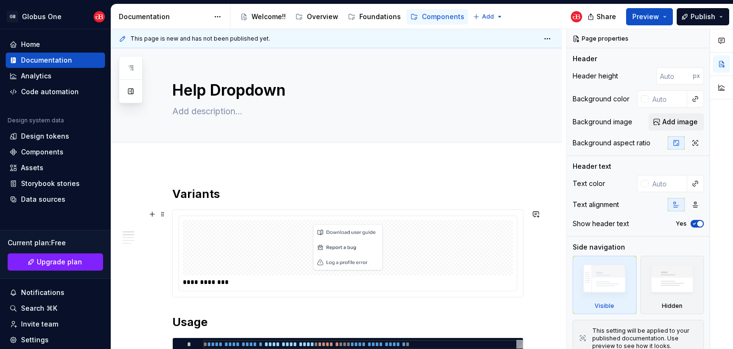
click at [392, 248] on img at bounding box center [349, 247] width 102 height 48
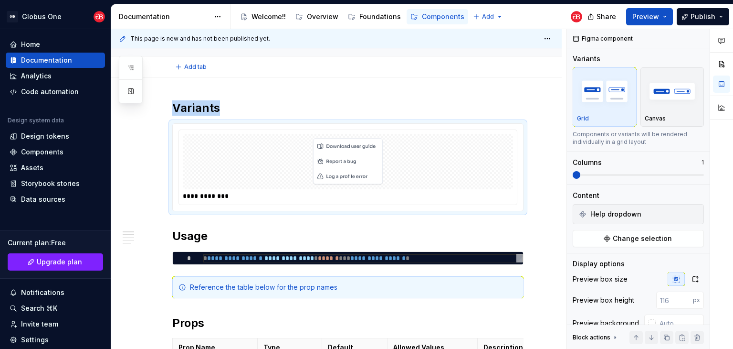
scroll to position [96, 0]
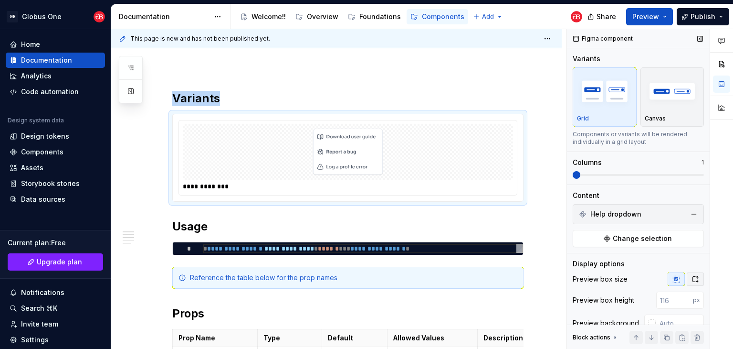
click at [687, 277] on button "button" at bounding box center [695, 278] width 17 height 13
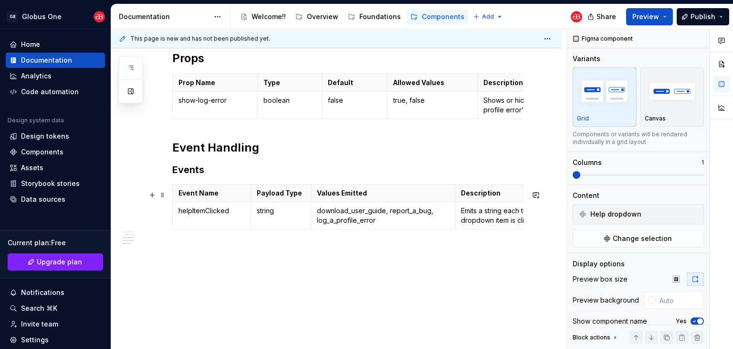
scroll to position [0, 33]
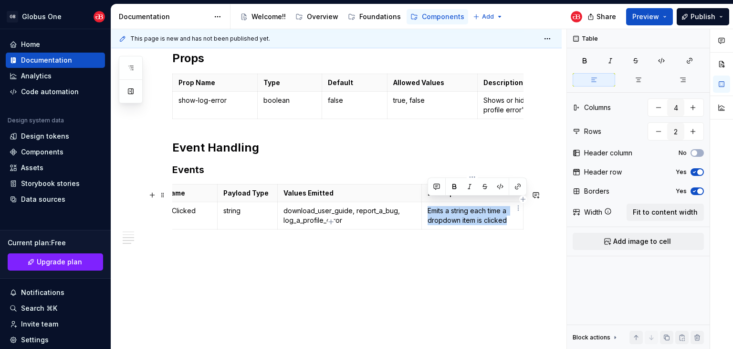
drag, startPoint x: 506, startPoint y: 212, endPoint x: 427, endPoint y: 198, distance: 80.0
click at [428, 206] on p "Emits a string each time a dropdown item is clicked" at bounding box center [473, 215] width 90 height 19
copy p "Emits a string each time a dropdown item is clicked"
click at [505, 212] on p "Emits a string each time a dropdown item is clicked" at bounding box center [473, 215] width 90 height 19
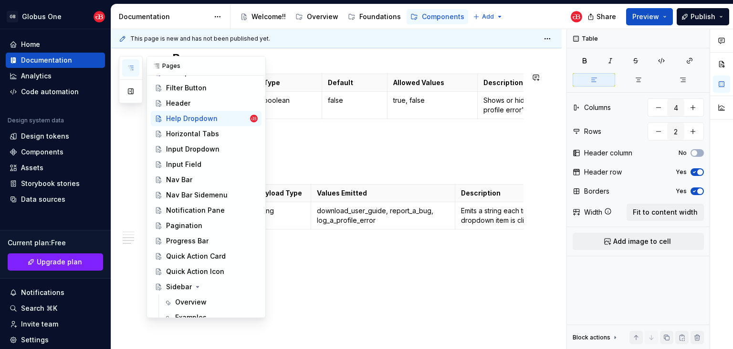
click at [130, 64] on icon "button" at bounding box center [131, 68] width 8 height 8
click at [193, 101] on div "Header" at bounding box center [212, 102] width 92 height 13
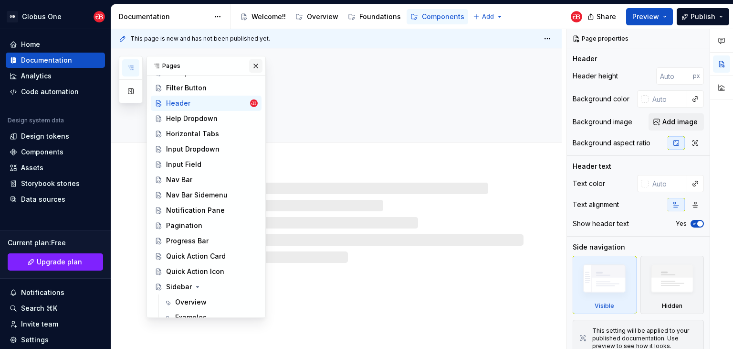
click at [251, 69] on button "button" at bounding box center [255, 65] width 13 height 13
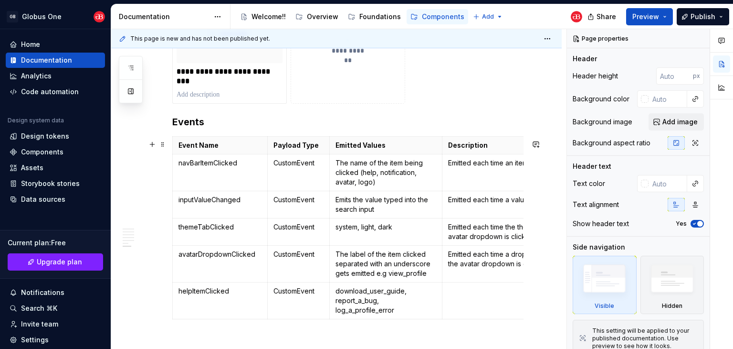
scroll to position [1436, 0]
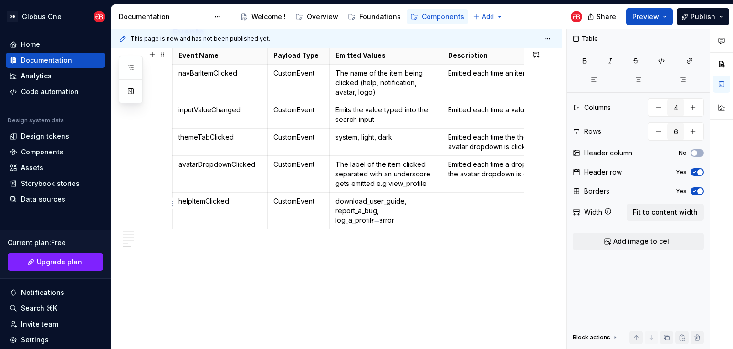
click at [466, 203] on td at bounding box center [512, 210] width 139 height 37
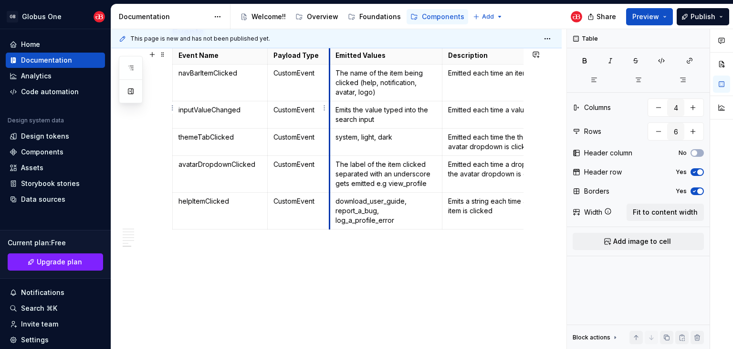
type textarea "*"
click at [170, 73] on html "GB Globus One Home Documentation Analytics Code automation Design system data D…" at bounding box center [366, 174] width 733 height 349
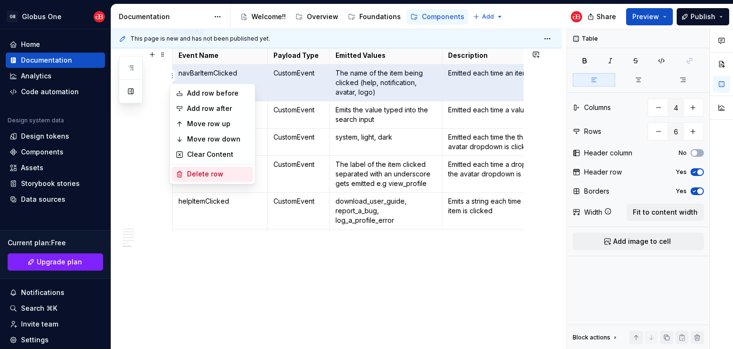
click at [213, 169] on div "Delete row" at bounding box center [218, 174] width 62 height 10
type input "5"
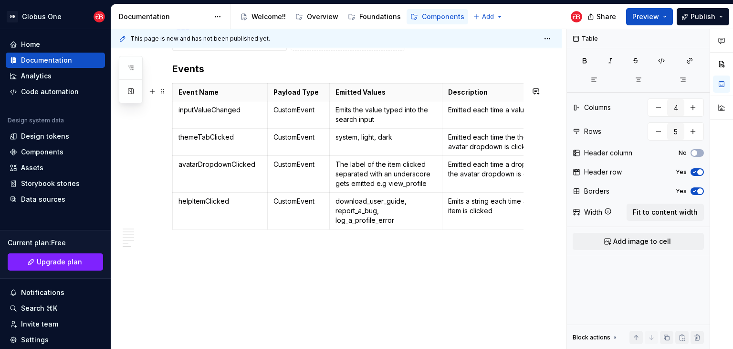
scroll to position [1400, 0]
click at [200, 134] on p "themeTabClicked" at bounding box center [220, 137] width 83 height 10
click at [208, 159] on p "avatarDropdownClicked" at bounding box center [220, 164] width 83 height 10
click at [209, 196] on p "helpItemClicked" at bounding box center [220, 201] width 83 height 10
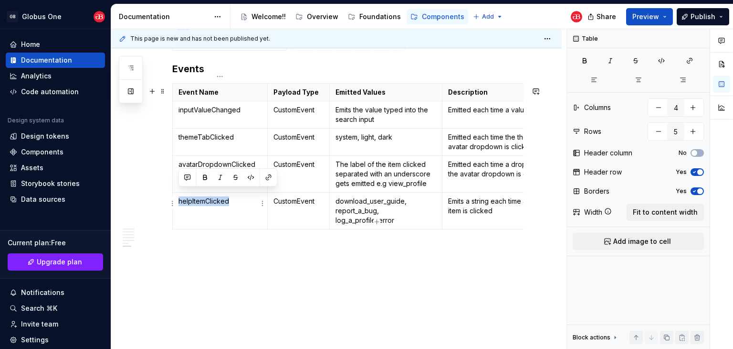
click at [209, 196] on p "helpItemClicked" at bounding box center [220, 201] width 83 height 10
click at [223, 202] on td "helpItemClicked" at bounding box center [220, 210] width 95 height 37
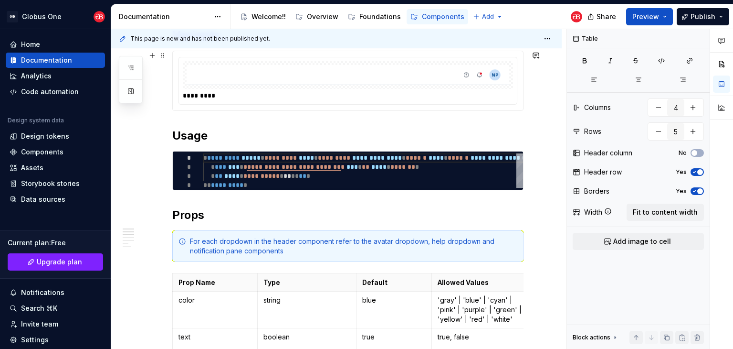
scroll to position [0, 0]
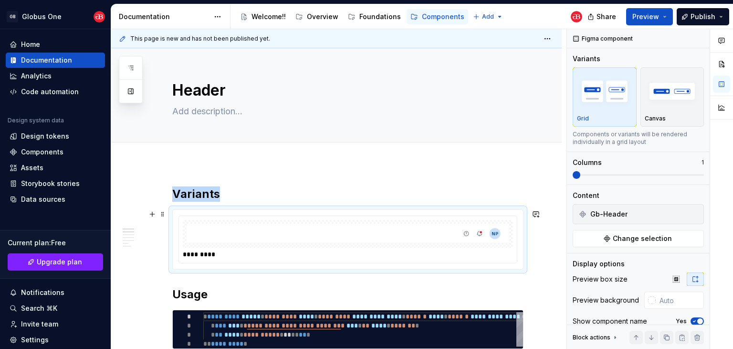
click at [367, 242] on img at bounding box center [348, 233] width 323 height 20
click at [626, 212] on span "Gb-Header" at bounding box center [609, 214] width 37 height 10
click at [598, 214] on span "Gb-Header" at bounding box center [609, 214] width 37 height 10
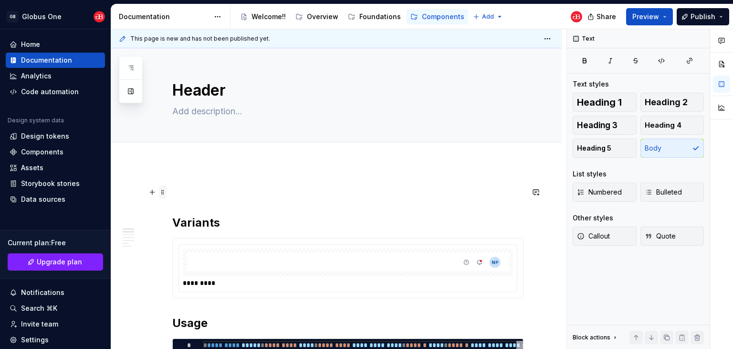
click at [159, 191] on span at bounding box center [163, 191] width 8 height 13
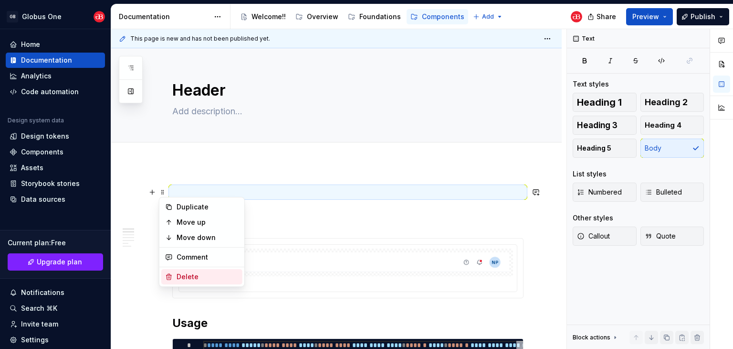
click at [197, 276] on div "Delete" at bounding box center [208, 277] width 62 height 10
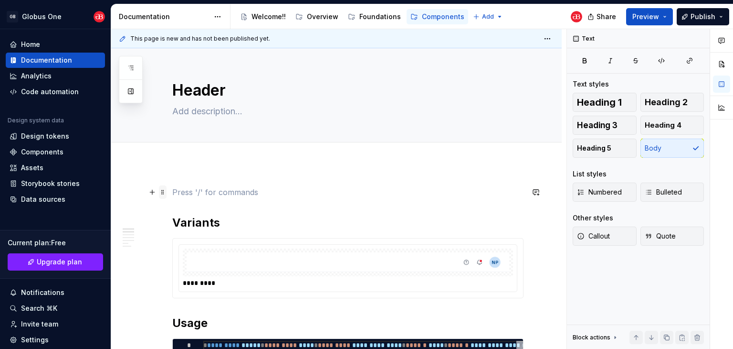
click at [162, 192] on span at bounding box center [163, 191] width 8 height 13
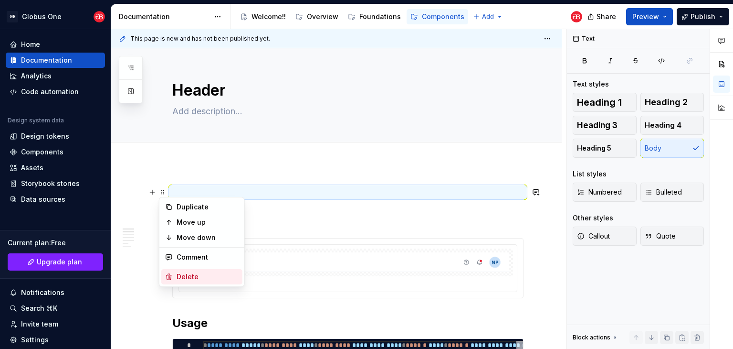
click at [184, 272] on div "Delete" at bounding box center [208, 277] width 62 height 10
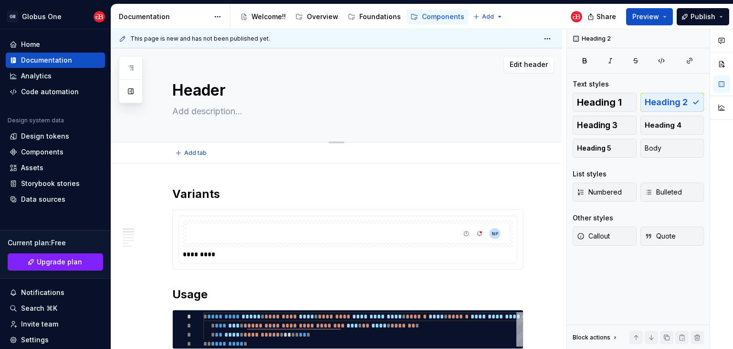
click at [351, 72] on div "Edit header" at bounding box center [332, 64] width 443 height 17
click at [128, 68] on icon "button" at bounding box center [131, 68] width 8 height 8
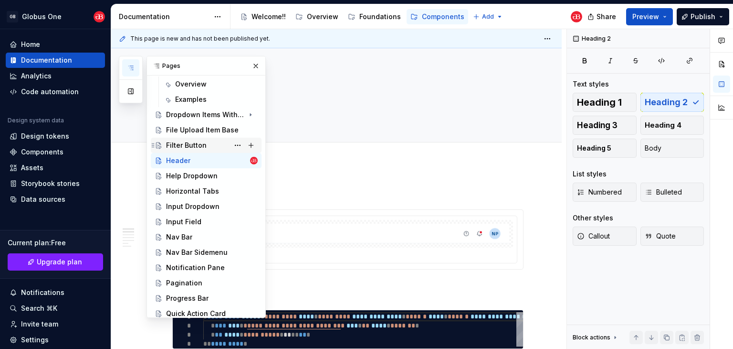
scroll to position [352, 0]
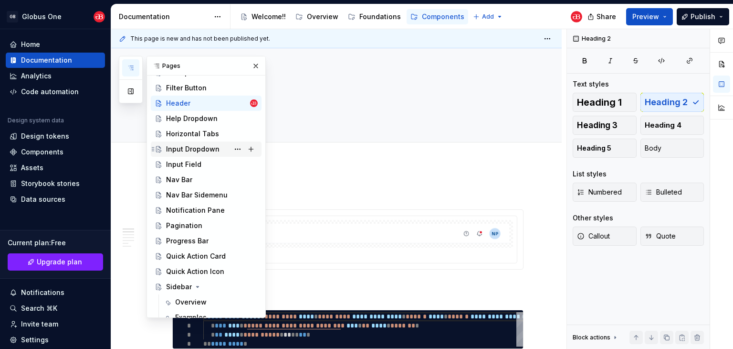
click at [199, 150] on div "Input Dropdown" at bounding box center [192, 149] width 53 height 10
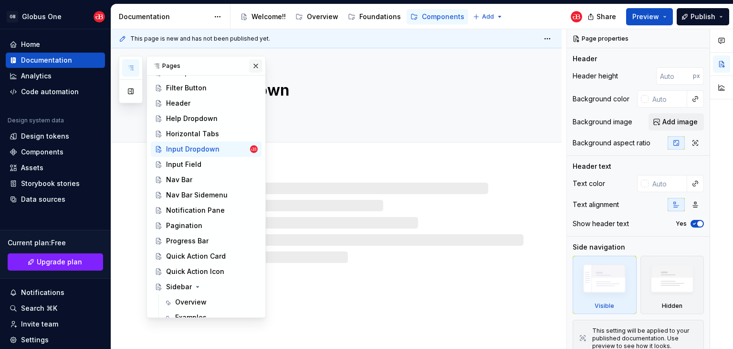
click at [249, 67] on button "button" at bounding box center [255, 65] width 13 height 13
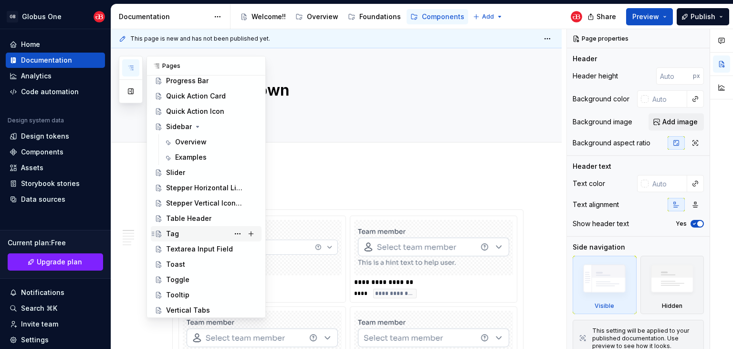
scroll to position [591, 0]
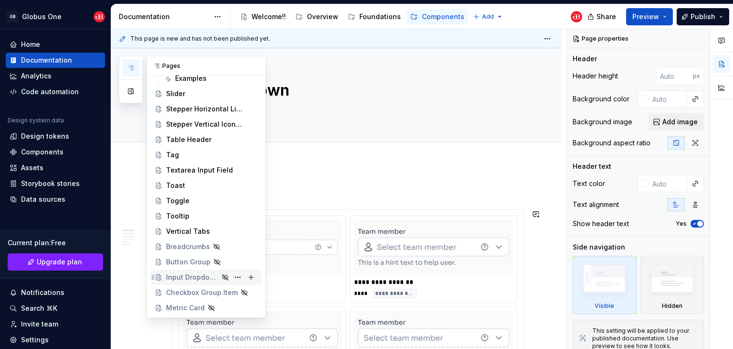
click at [186, 276] on div "Input Dropdown Menu Item" at bounding box center [192, 277] width 53 height 10
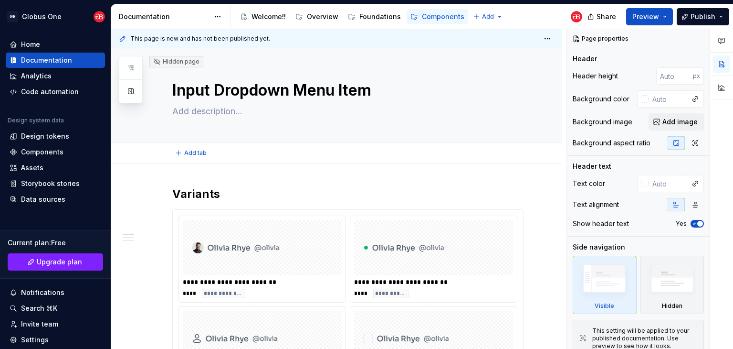
type textarea "*"
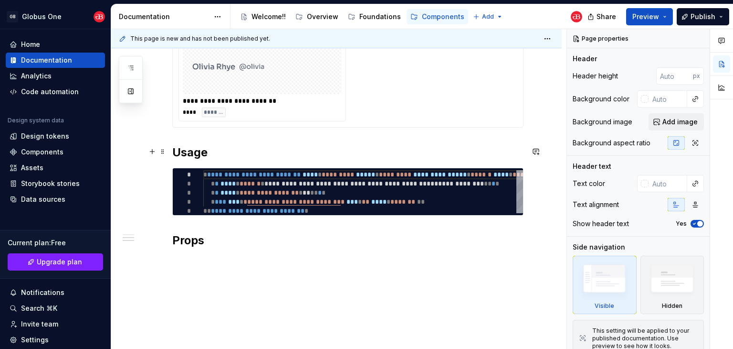
scroll to position [376, 0]
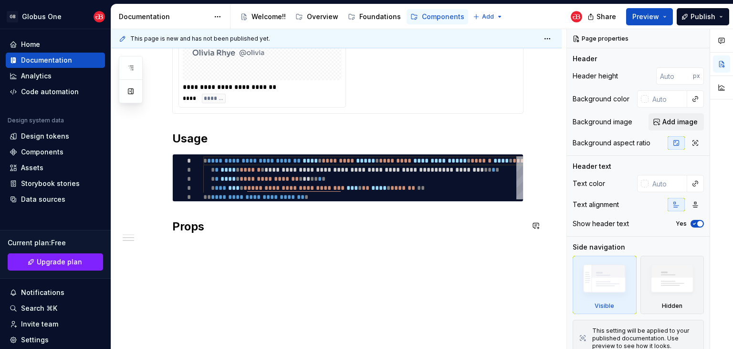
click at [211, 236] on div "**********" at bounding box center [347, 28] width 351 height 436
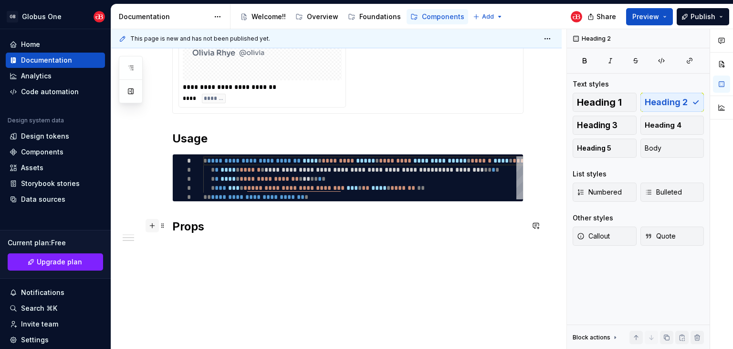
click at [155, 226] on button "button" at bounding box center [152, 225] width 13 height 13
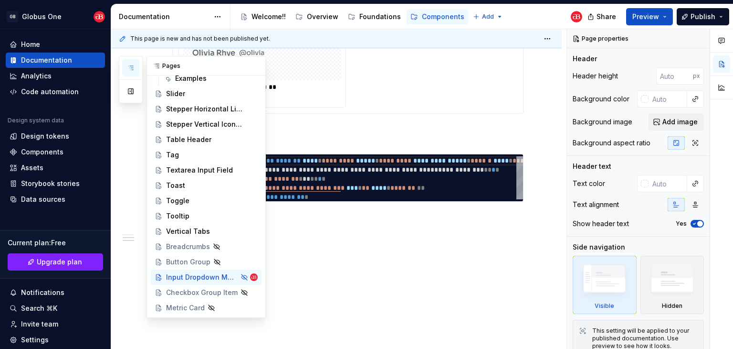
click at [130, 70] on icon "button" at bounding box center [131, 68] width 8 height 8
click at [175, 189] on div "Toast" at bounding box center [175, 186] width 19 height 10
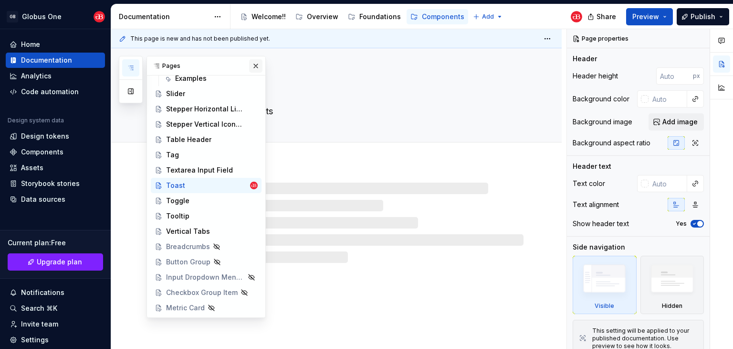
click at [254, 69] on button "button" at bounding box center [255, 65] width 13 height 13
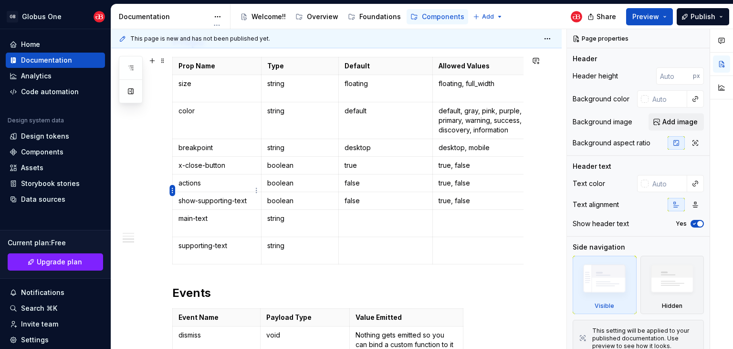
scroll to position [573, 0]
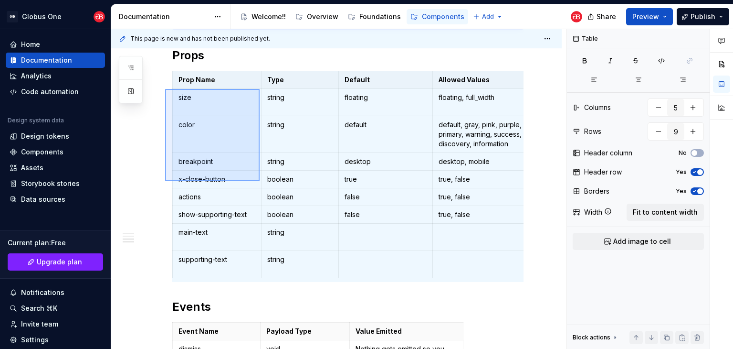
drag, startPoint x: 165, startPoint y: 89, endPoint x: 260, endPoint y: 181, distance: 132.0
click at [260, 181] on div "**********" at bounding box center [339, 189] width 456 height 320
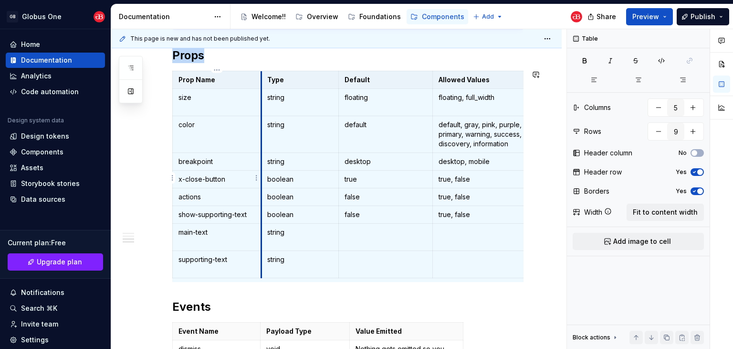
copy h2 "Props"
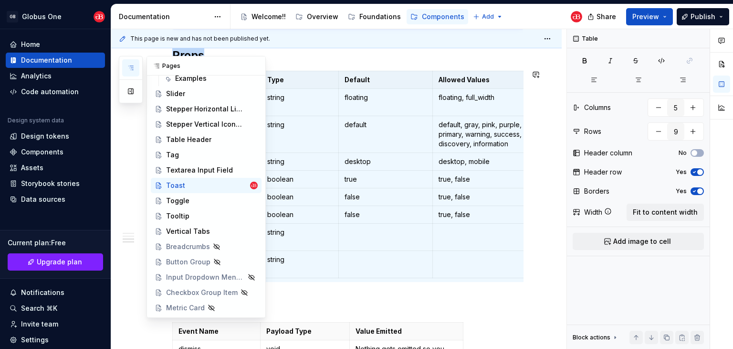
click at [136, 67] on button "button" at bounding box center [130, 67] width 17 height 17
click at [185, 272] on div "Input Dropdown Menu Item" at bounding box center [192, 277] width 53 height 10
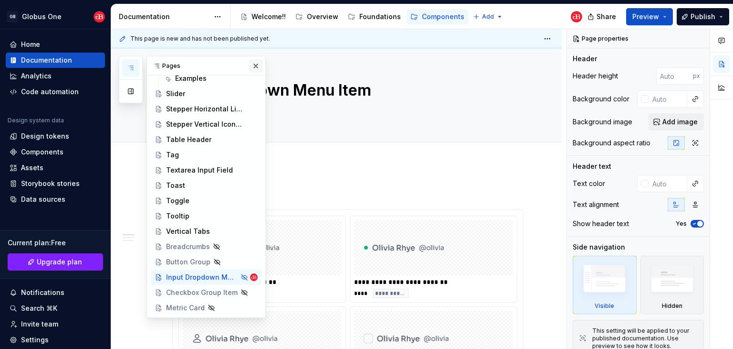
click at [251, 67] on button "button" at bounding box center [255, 65] width 13 height 13
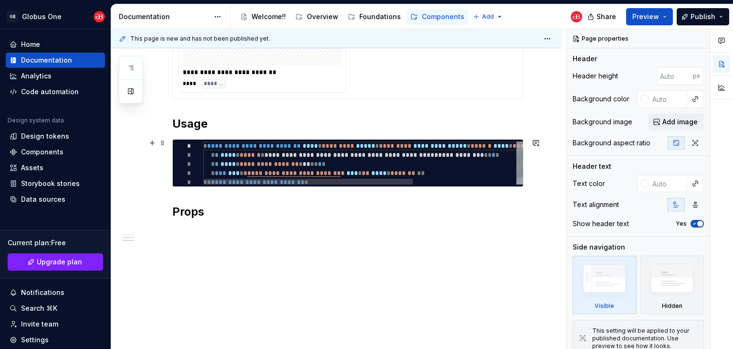
scroll to position [395, 0]
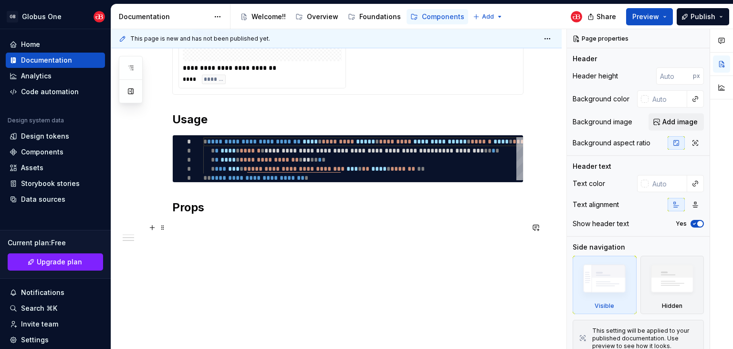
click at [188, 223] on p at bounding box center [347, 228] width 351 height 11
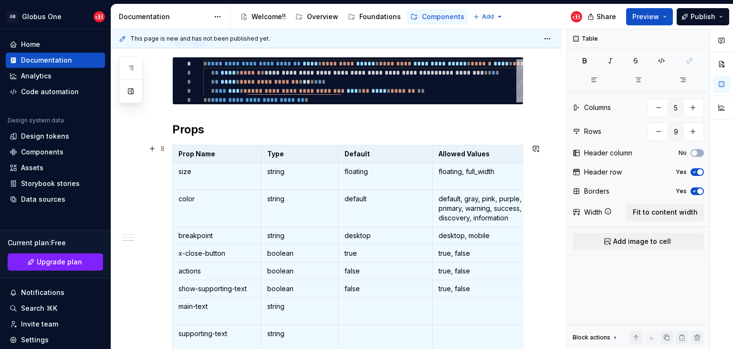
scroll to position [539, 0]
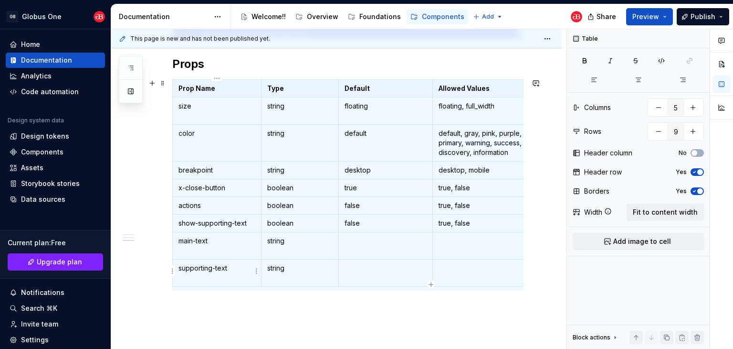
click at [197, 264] on p "supporting-text" at bounding box center [217, 268] width 77 height 10
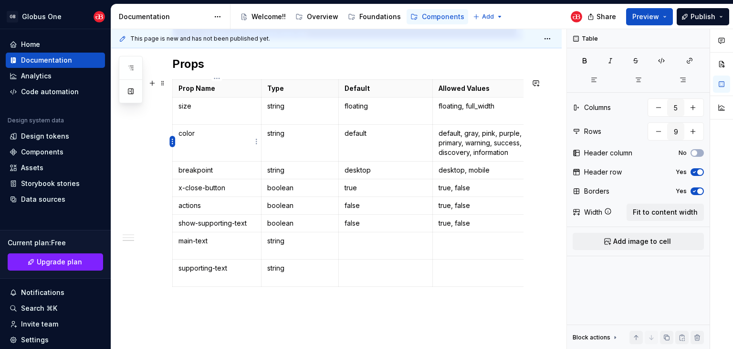
click at [172, 142] on html "GB Globus One Home Documentation Analytics Code automation Design system data D…" at bounding box center [366, 174] width 733 height 349
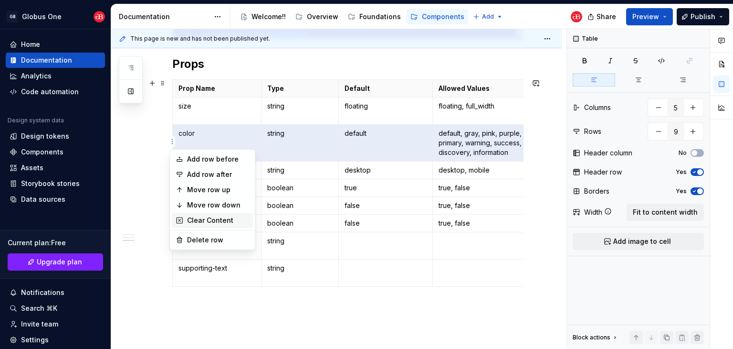
click at [193, 217] on div "Clear Content" at bounding box center [218, 220] width 62 height 10
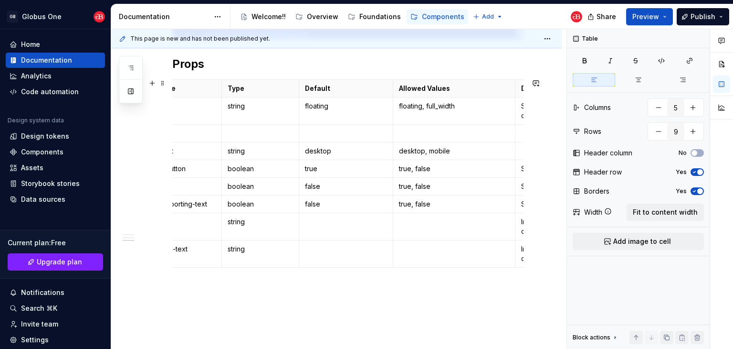
scroll to position [0, 0]
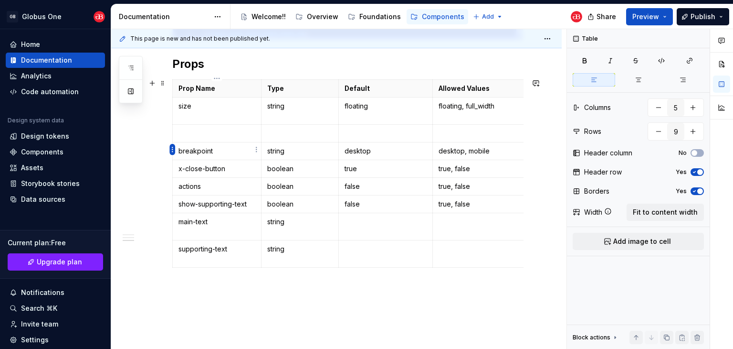
click at [171, 152] on html "GB Globus One Home Documentation Analytics Code automation Design system data D…" at bounding box center [366, 174] width 733 height 349
type textarea "*"
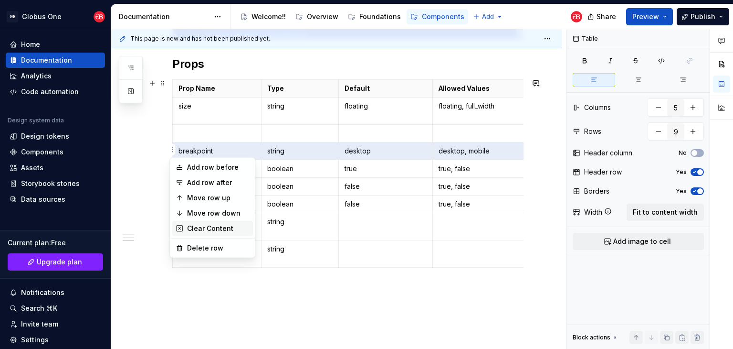
click at [192, 229] on div "Clear Content" at bounding box center [218, 228] width 62 height 10
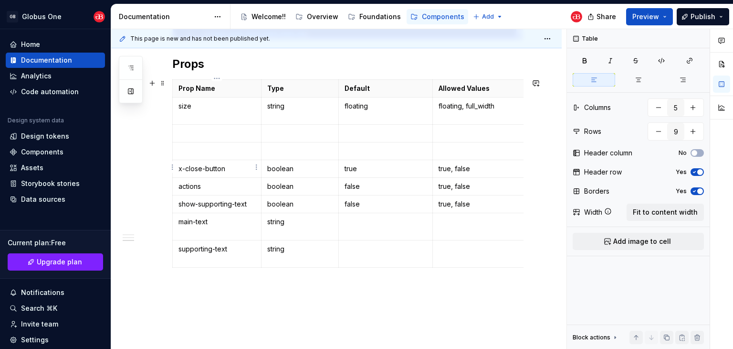
click at [174, 170] on html "GB Globus One Home Documentation Analytics Code automation Design system data D…" at bounding box center [366, 174] width 733 height 349
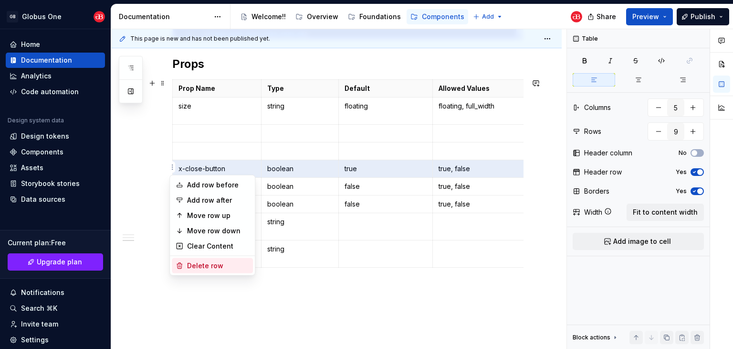
click at [193, 269] on div "Delete row" at bounding box center [218, 266] width 62 height 10
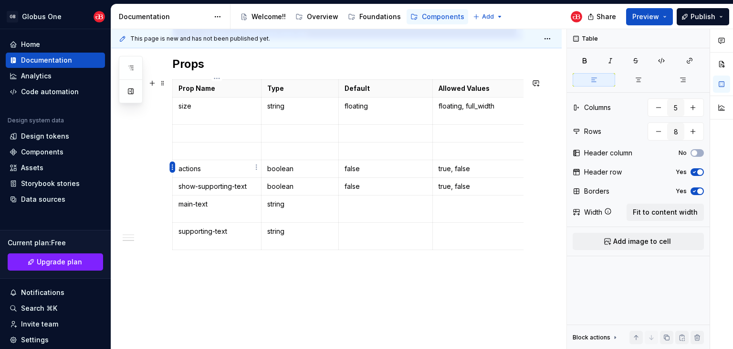
click at [170, 167] on html "GB Globus One Home Documentation Analytics Code automation Design system data D…" at bounding box center [366, 174] width 733 height 349
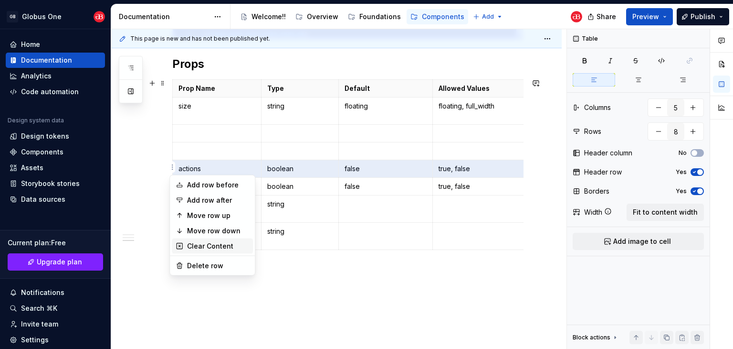
click at [178, 251] on div "Clear Content" at bounding box center [212, 245] width 81 height 15
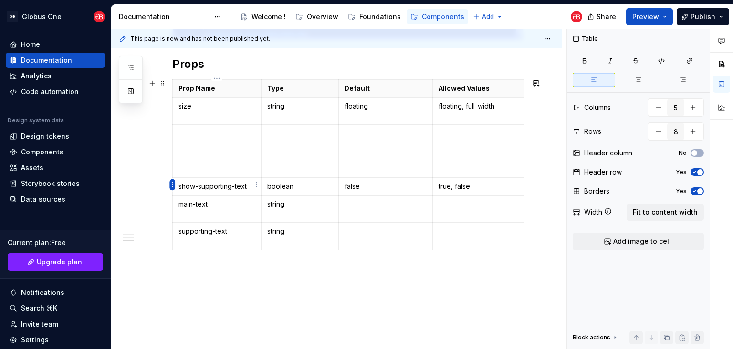
click at [173, 184] on html "GB Globus One Home Documentation Analytics Code automation Design system data D…" at bounding box center [366, 174] width 733 height 349
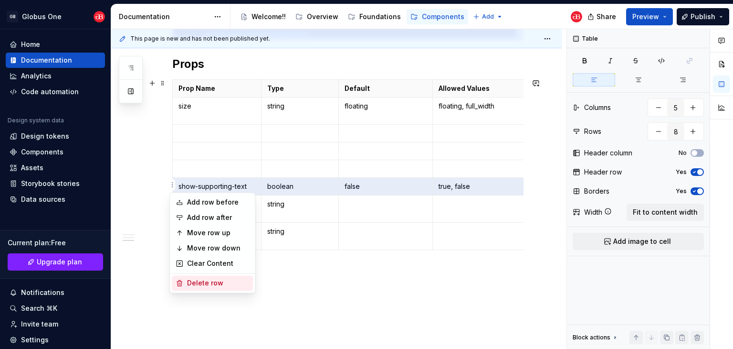
drag, startPoint x: 191, startPoint y: 276, endPoint x: 187, endPoint y: 272, distance: 6.1
click at [191, 276] on div "Delete row" at bounding box center [212, 282] width 81 height 15
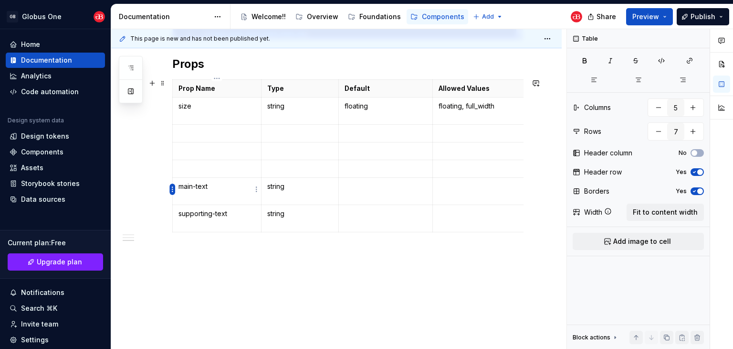
click at [171, 192] on html "GB Globus One Home Documentation Analytics Code automation Design system data D…" at bounding box center [366, 174] width 733 height 349
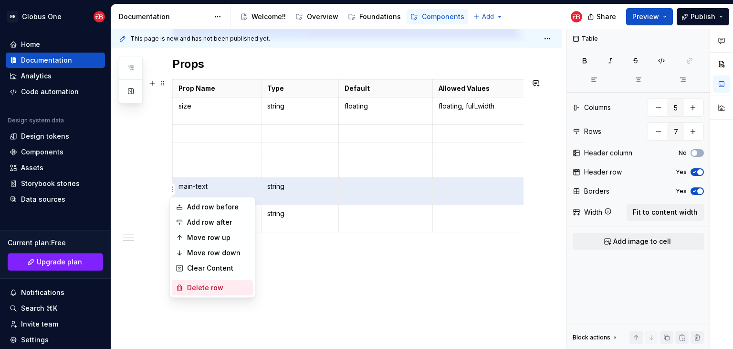
click at [195, 283] on div "Delete row" at bounding box center [218, 288] width 62 height 10
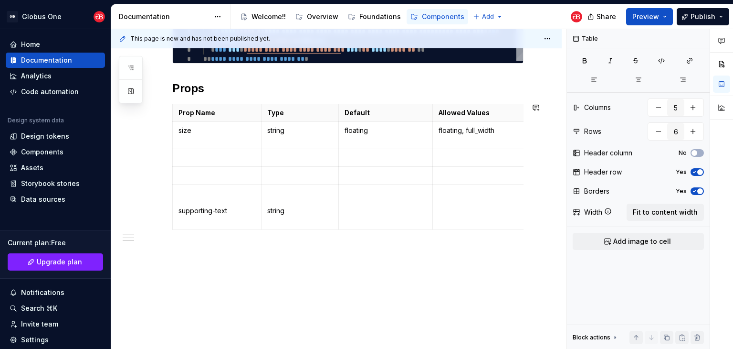
scroll to position [520, 0]
click at [173, 208] on html "GB Globus One Home Documentation Analytics Code automation Design system data D…" at bounding box center [366, 174] width 733 height 349
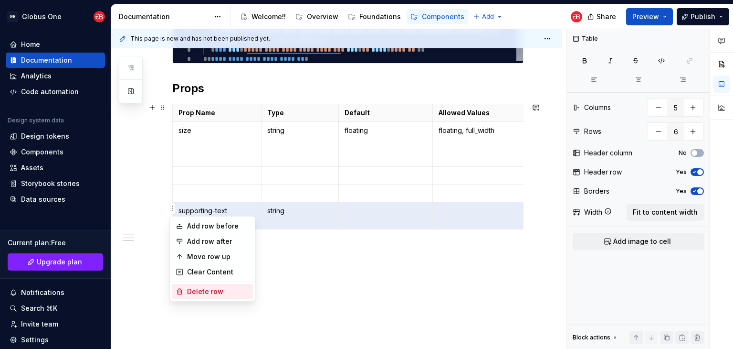
click at [204, 296] on div "Delete row" at bounding box center [218, 292] width 62 height 10
type input "5"
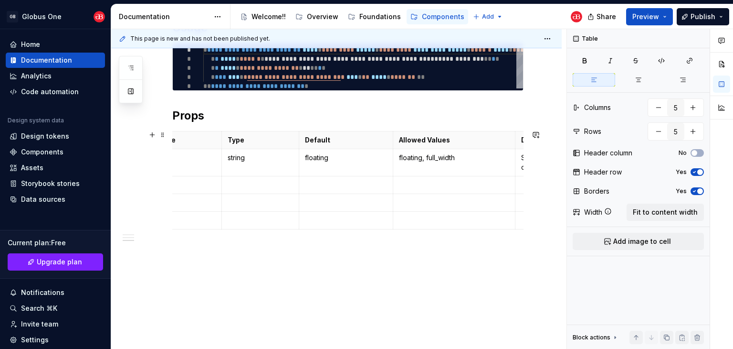
scroll to position [0, 0]
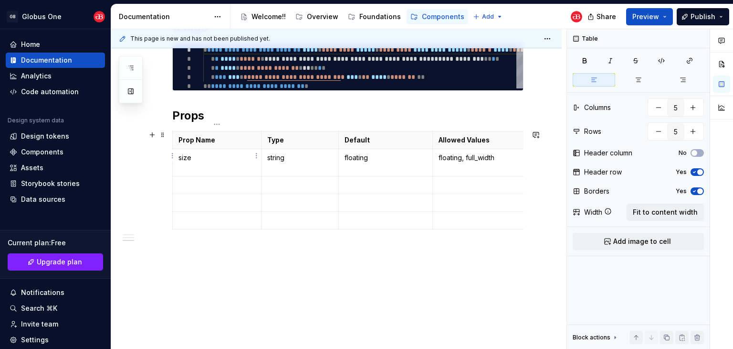
click at [196, 153] on p "size" at bounding box center [217, 158] width 77 height 10
type textarea "*"
